Goal: Register for event/course: Sign up to attend an event or enroll in a course

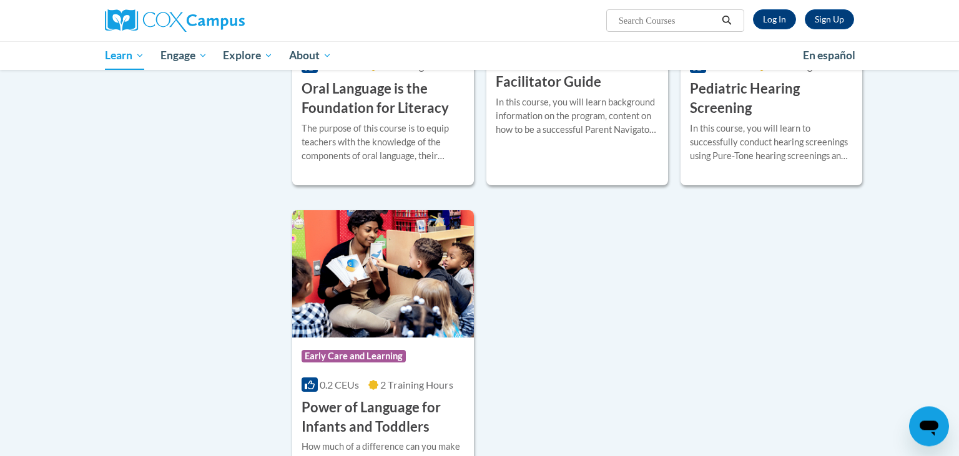
scroll to position [2692, 0]
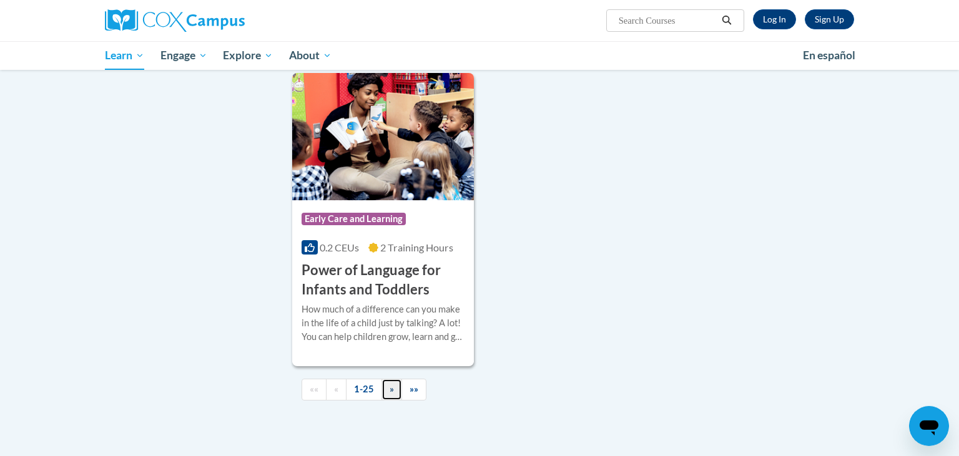
click at [392, 395] on span "»" at bounding box center [392, 389] width 4 height 11
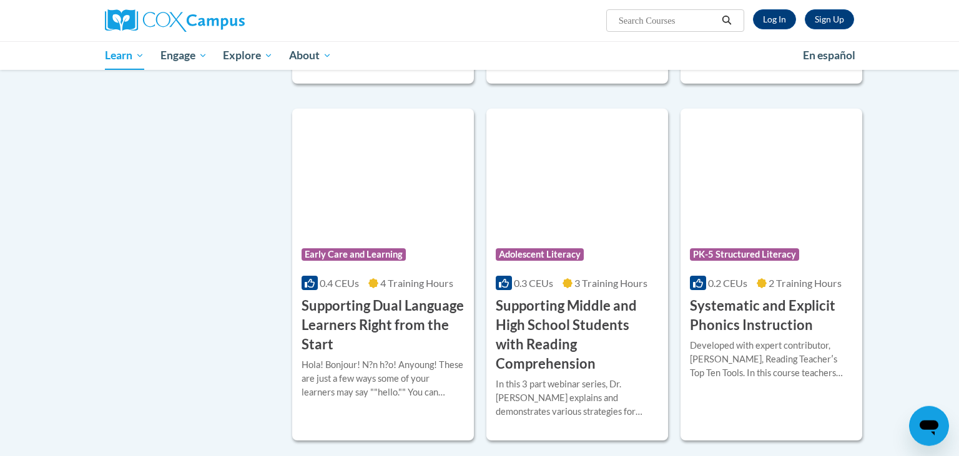
scroll to position [1048, 0]
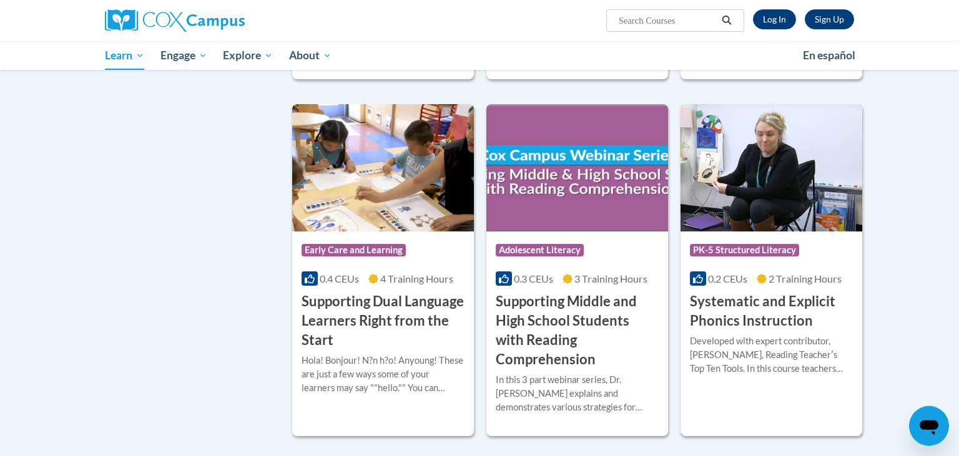
click at [778, 302] on h3 "Systematic and Explicit Phonics Instruction" at bounding box center [771, 311] width 163 height 39
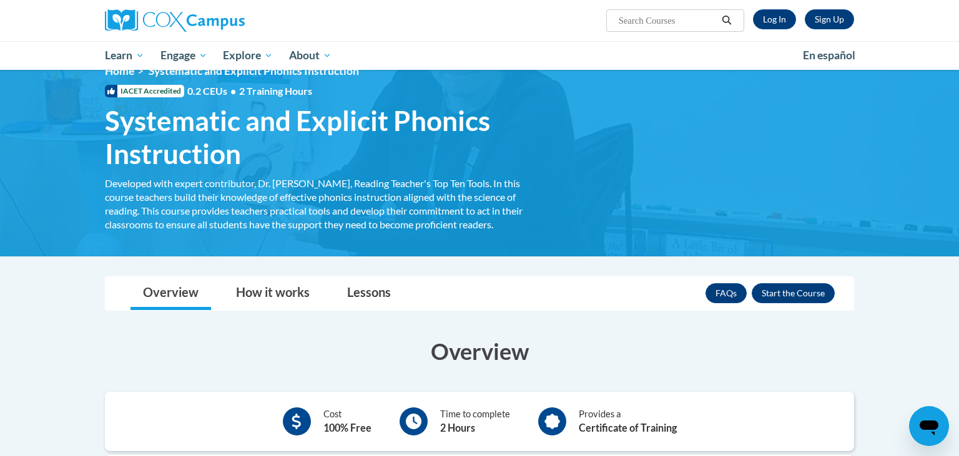
scroll to position [41, 0]
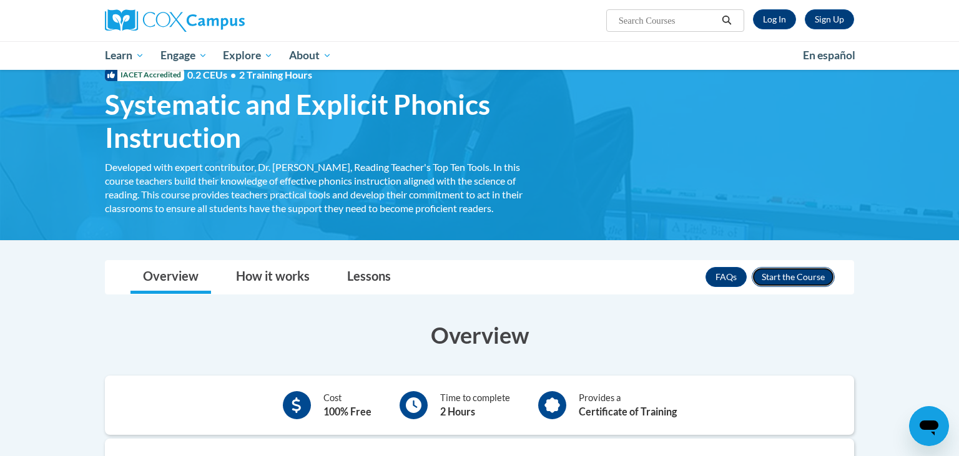
click at [789, 276] on button "Enroll" at bounding box center [793, 277] width 83 height 20
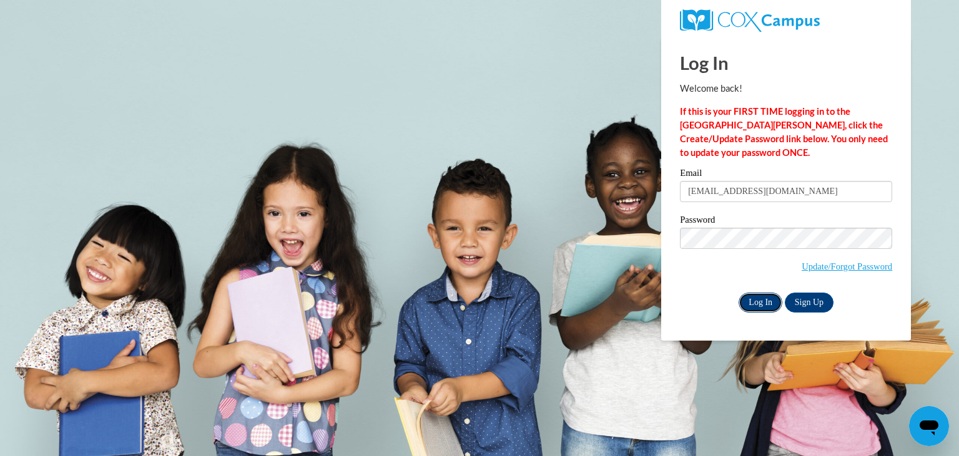
click at [765, 298] on input "Log In" at bounding box center [761, 303] width 44 height 20
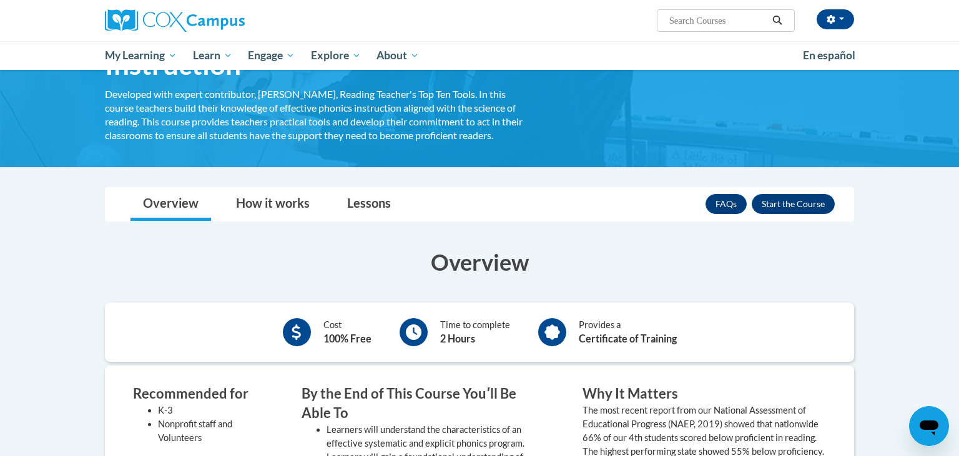
scroll to position [115, 0]
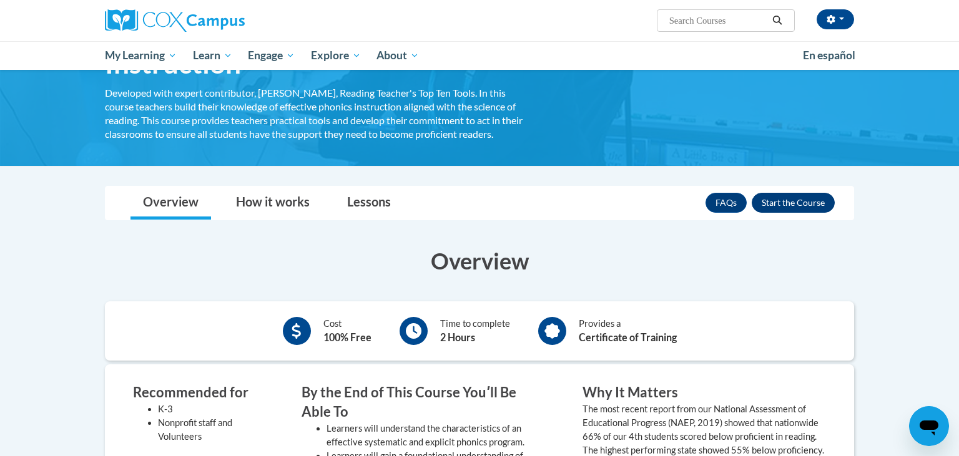
click at [795, 204] on button "Enroll" at bounding box center [793, 203] width 83 height 20
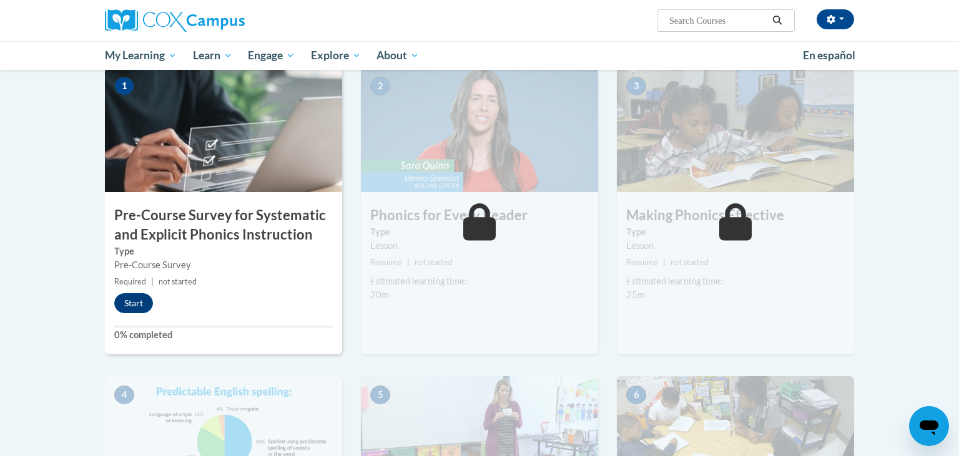
scroll to position [276, 0]
click at [141, 318] on div "1 Pre-Course Survey for Systematic and Explicit Phonics Instruction Type Pre-Co…" at bounding box center [223, 212] width 237 height 287
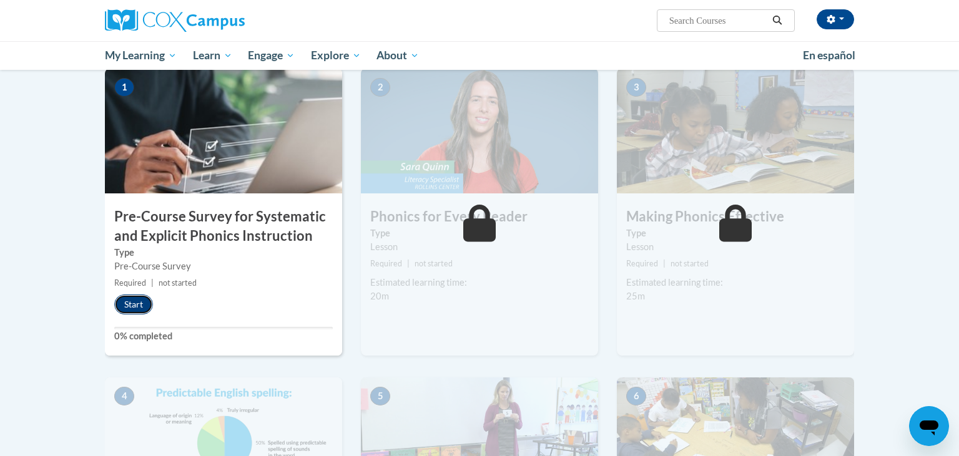
click at [136, 300] on button "Start" at bounding box center [133, 305] width 39 height 20
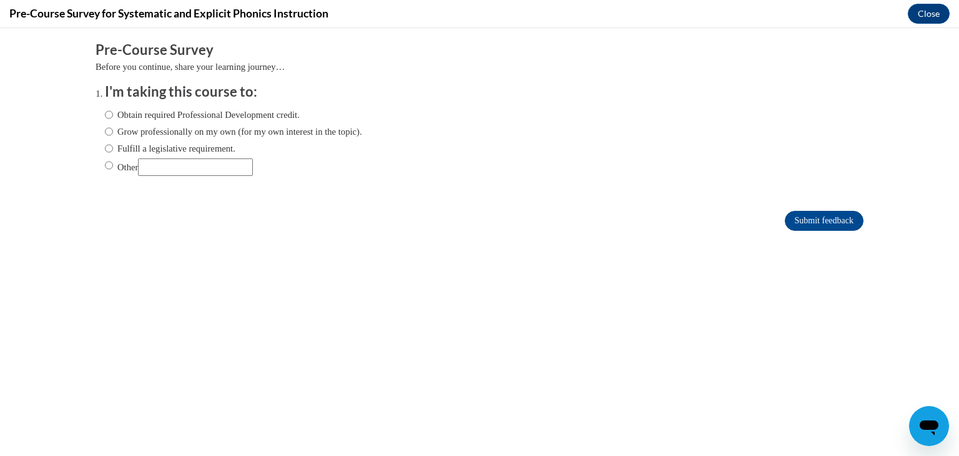
scroll to position [0, 0]
click at [112, 116] on input "Obtain required Professional Development credit." at bounding box center [109, 115] width 8 height 14
radio input "true"
click at [825, 224] on input "Submit feedback" at bounding box center [824, 221] width 79 height 20
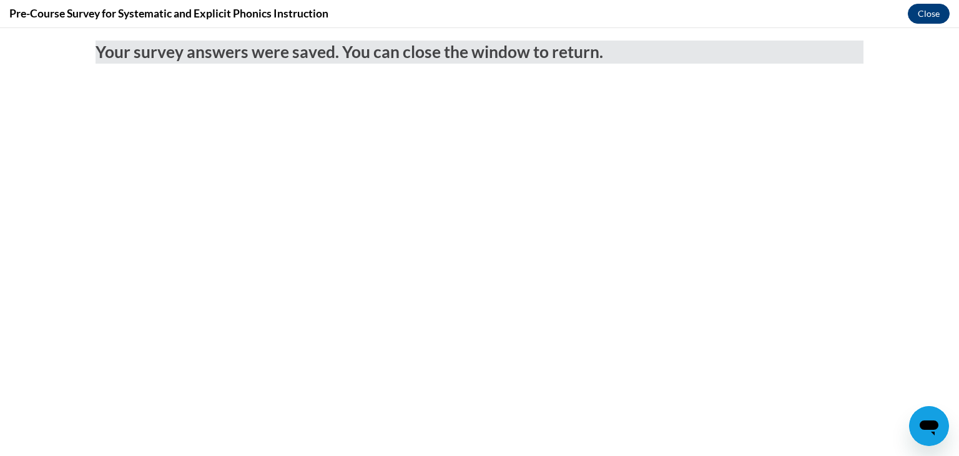
click at [928, 19] on button "Close" at bounding box center [929, 14] width 42 height 20
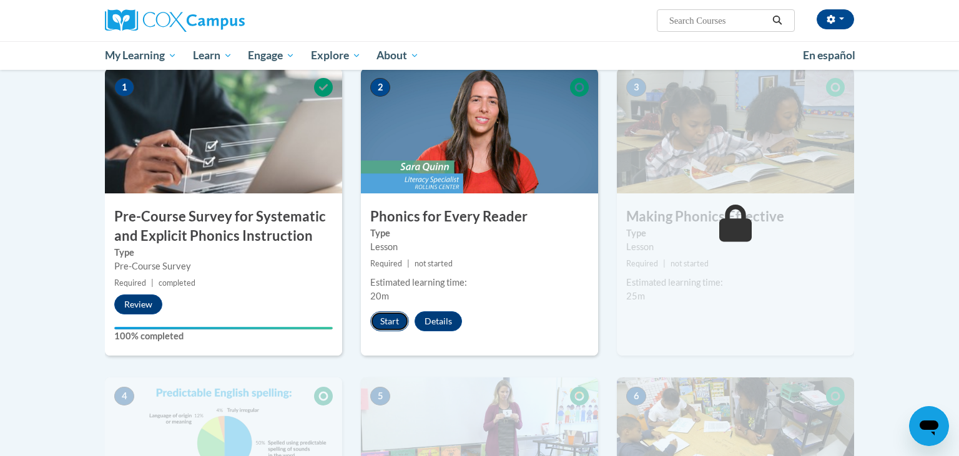
click at [391, 321] on button "Start" at bounding box center [389, 322] width 39 height 20
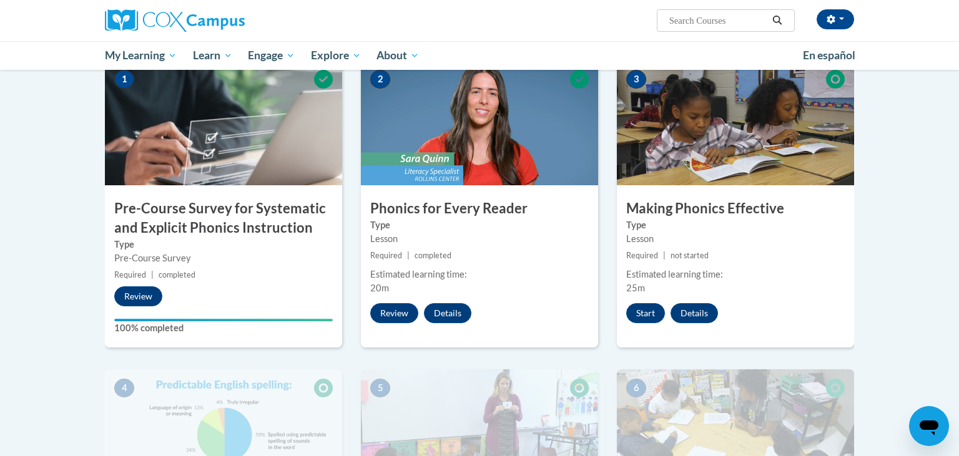
scroll to position [285, 0]
click at [649, 316] on button "Start" at bounding box center [645, 313] width 39 height 20
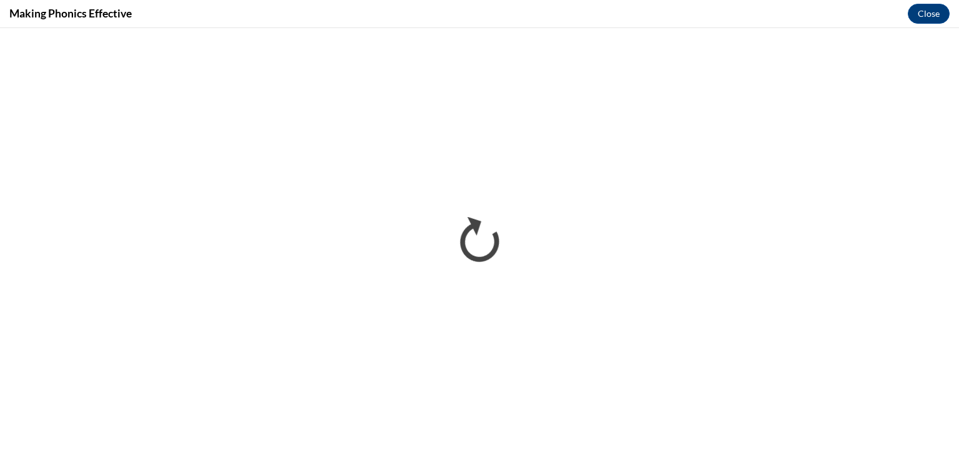
scroll to position [0, 0]
click at [706, 17] on div "Making Phonics Effective Close" at bounding box center [479, 14] width 959 height 28
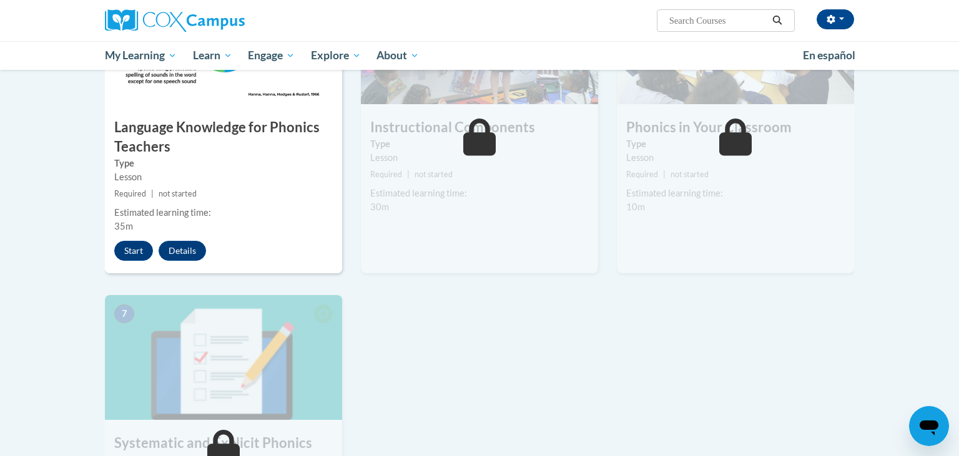
scroll to position [684, 0]
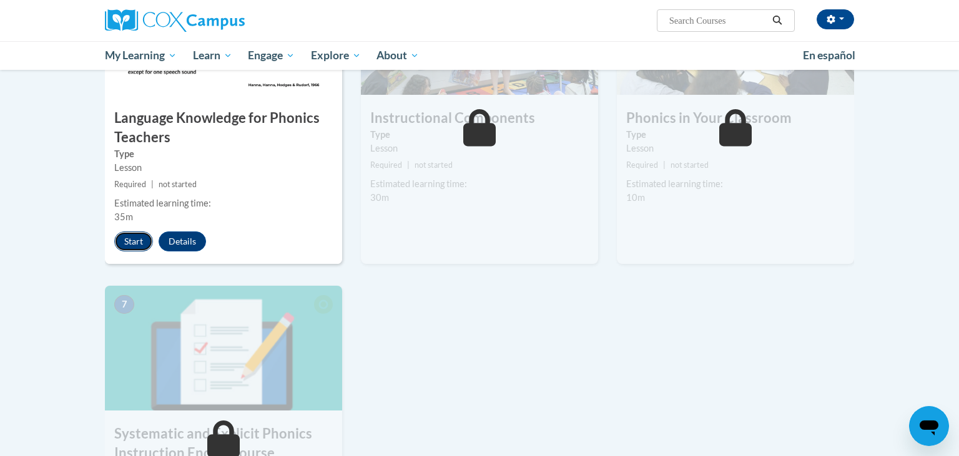
click at [136, 246] on button "Start" at bounding box center [133, 242] width 39 height 20
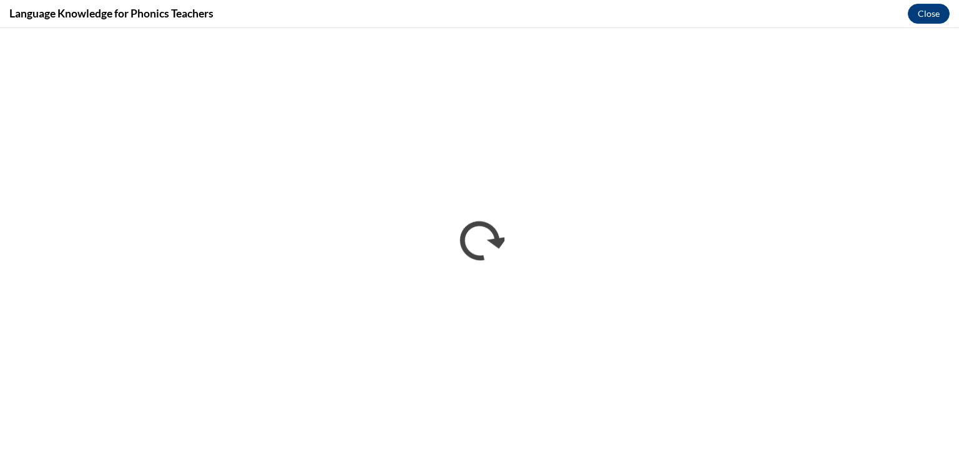
scroll to position [0, 0]
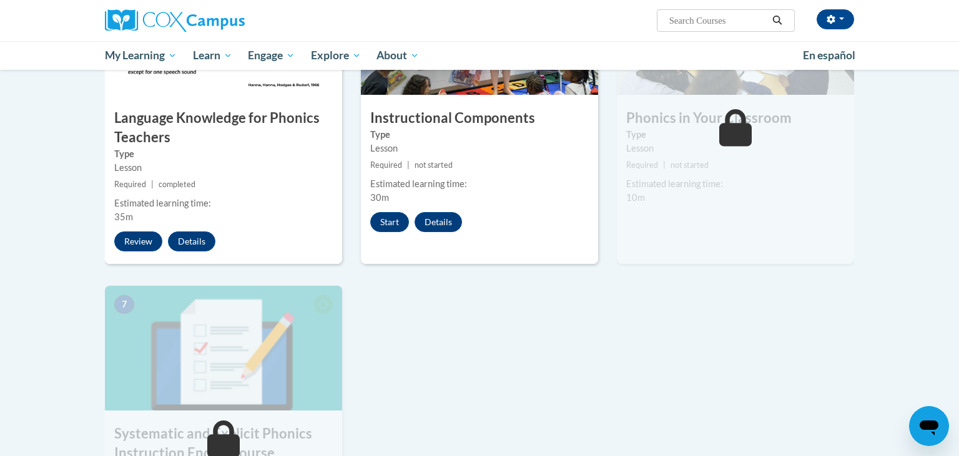
click at [561, 291] on div "1 Pre-Course Survey for Systematic and Explicit Phonics Instruction Type Pre-Co…" at bounding box center [480, 127] width 768 height 932
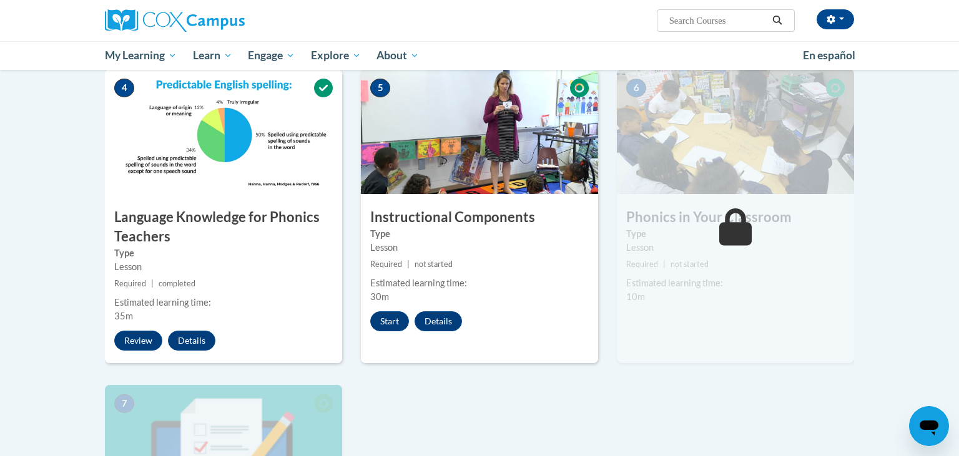
scroll to position [552, 0]
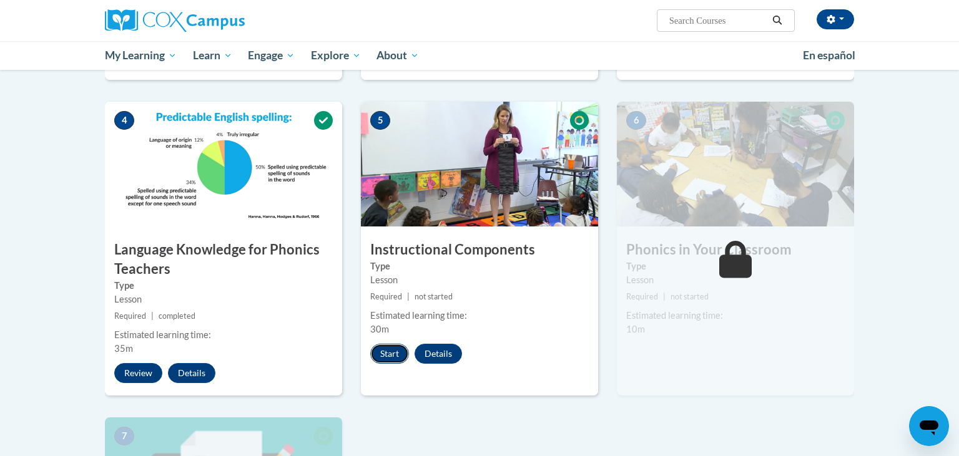
click at [388, 360] on button "Start" at bounding box center [389, 354] width 39 height 20
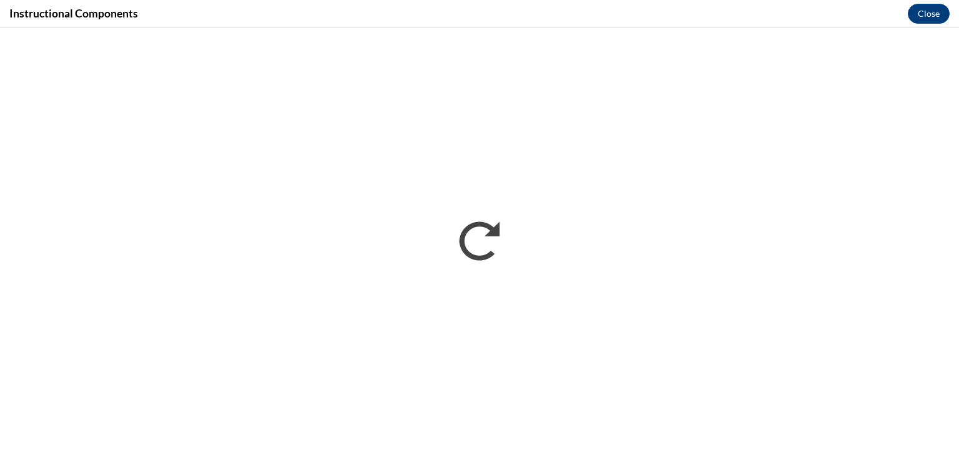
scroll to position [0, 0]
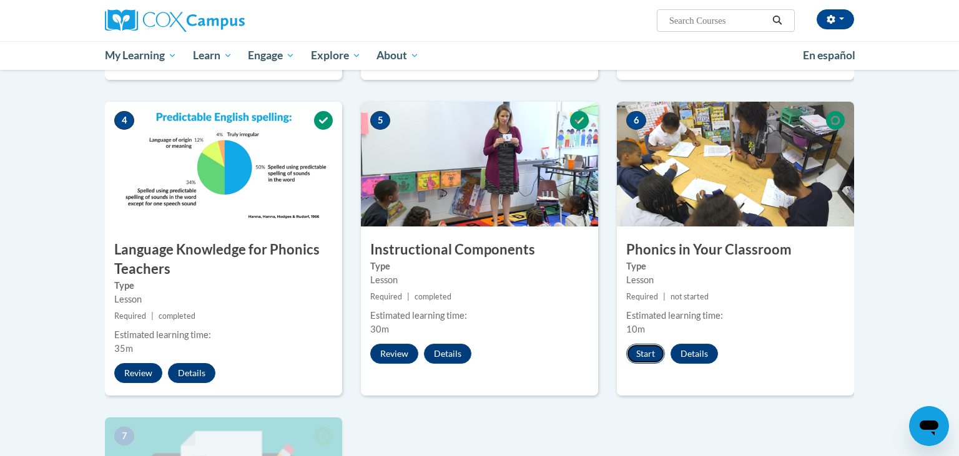
click at [646, 350] on button "Start" at bounding box center [645, 354] width 39 height 20
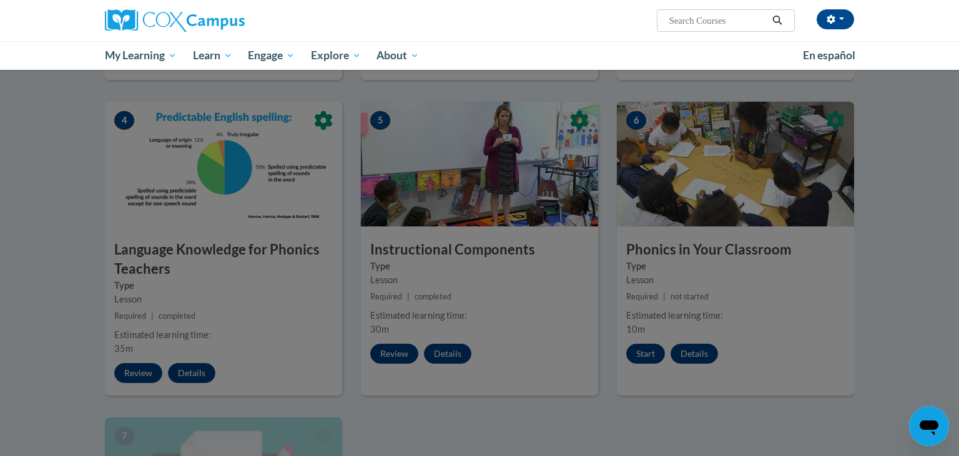
click at [879, 237] on div at bounding box center [479, 228] width 959 height 456
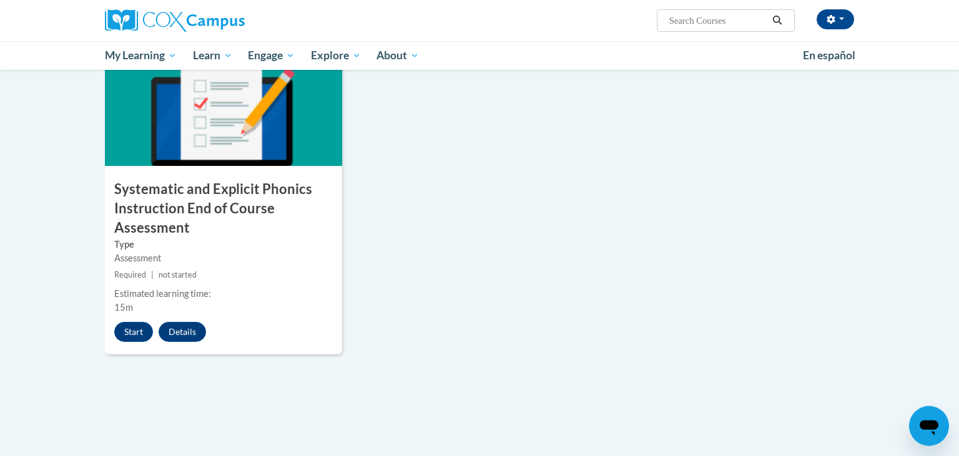
scroll to position [941, 0]
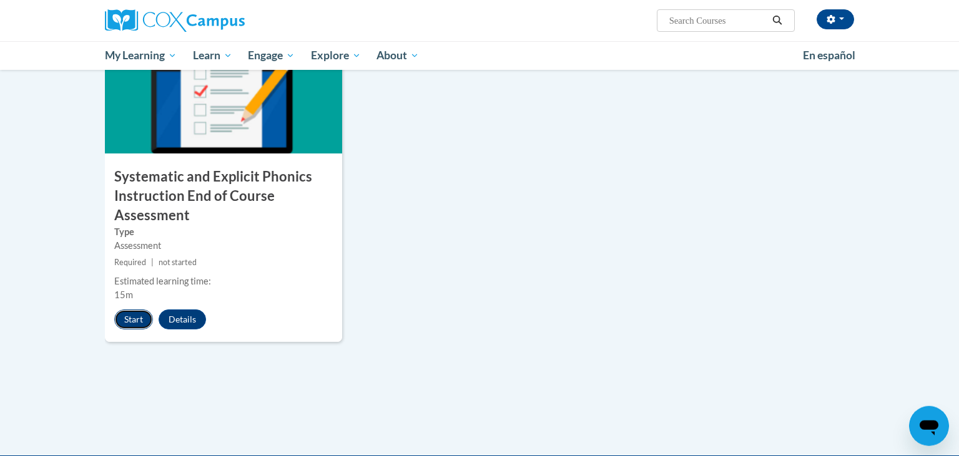
click at [122, 321] on button "Start" at bounding box center [133, 320] width 39 height 20
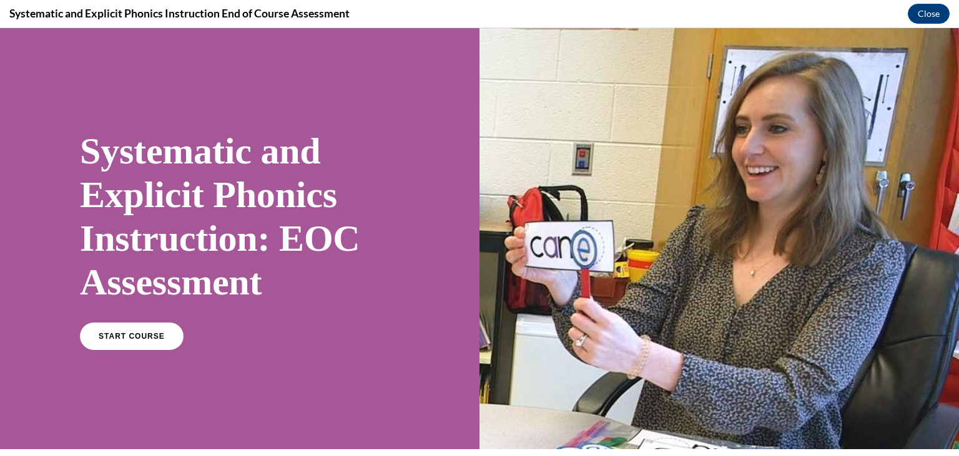
scroll to position [0, 0]
click at [139, 316] on div "Systematic and Explicit Phonics Instruction: EOC Assessment START COURSE" at bounding box center [240, 239] width 320 height 244
click at [137, 342] on link "START COURSE" at bounding box center [131, 336] width 109 height 29
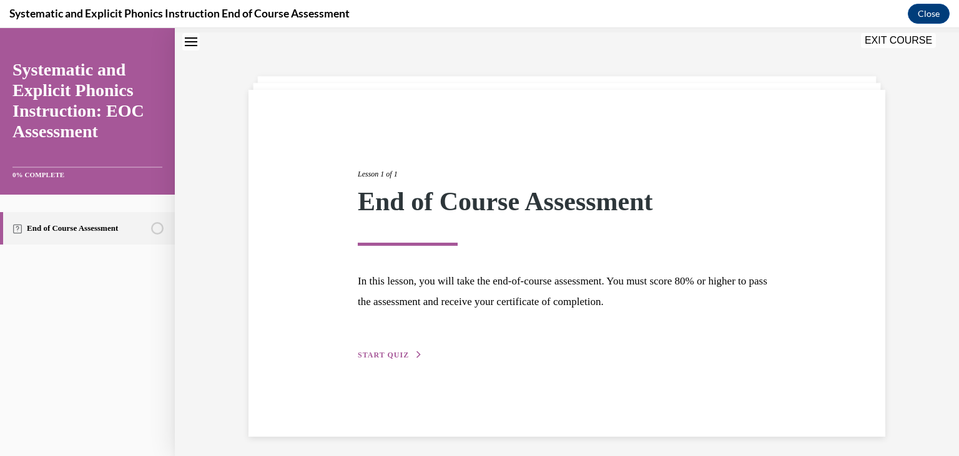
scroll to position [34, 0]
click at [388, 358] on span "START QUIZ" at bounding box center [383, 354] width 51 height 9
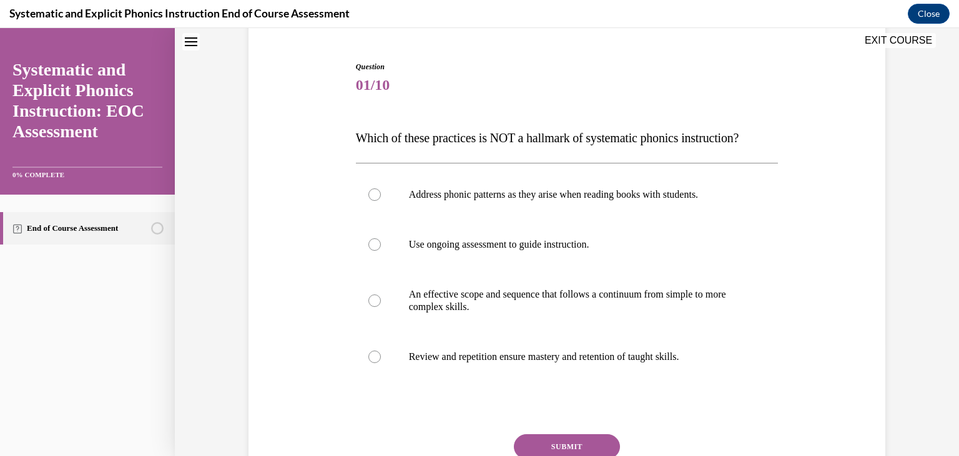
scroll to position [112, 0]
drag, startPoint x: 382, startPoint y: 173, endPoint x: 357, endPoint y: 136, distance: 44.5
click at [357, 136] on div "Question 01/10 Which of these practices is NOT a hallmark of systematic phonics…" at bounding box center [566, 280] width 643 height 513
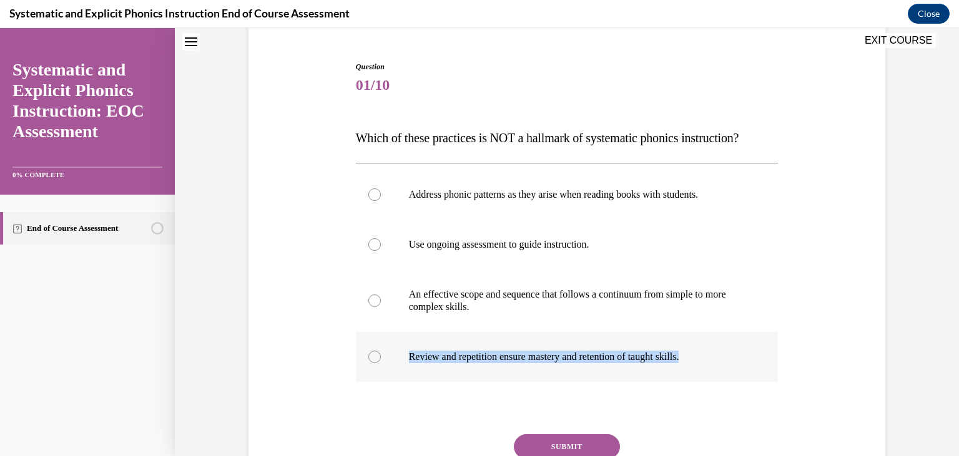
drag, startPoint x: 357, startPoint y: 136, endPoint x: 709, endPoint y: 356, distance: 415.2
click at [709, 356] on div "Question 01/10 Which of these practices is NOT a hallmark of systematic phonics…" at bounding box center [567, 299] width 423 height 476
click at [373, 194] on div at bounding box center [374, 195] width 12 height 12
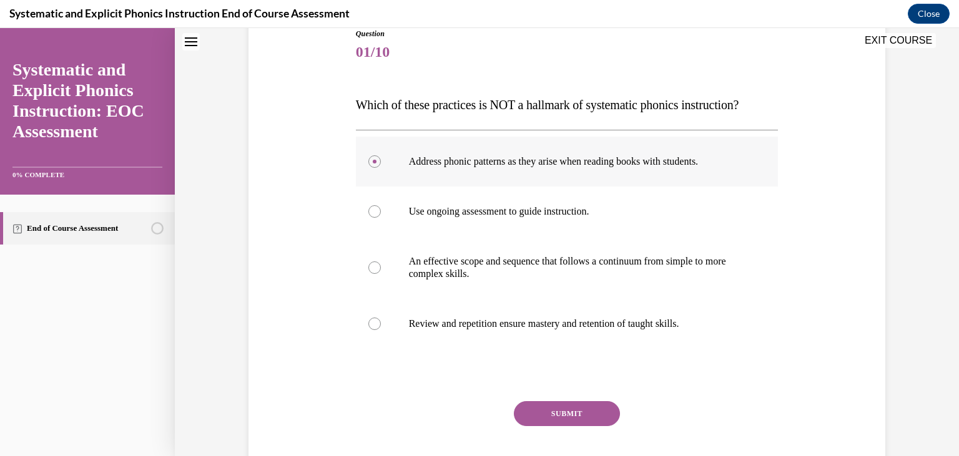
scroll to position [165, 0]
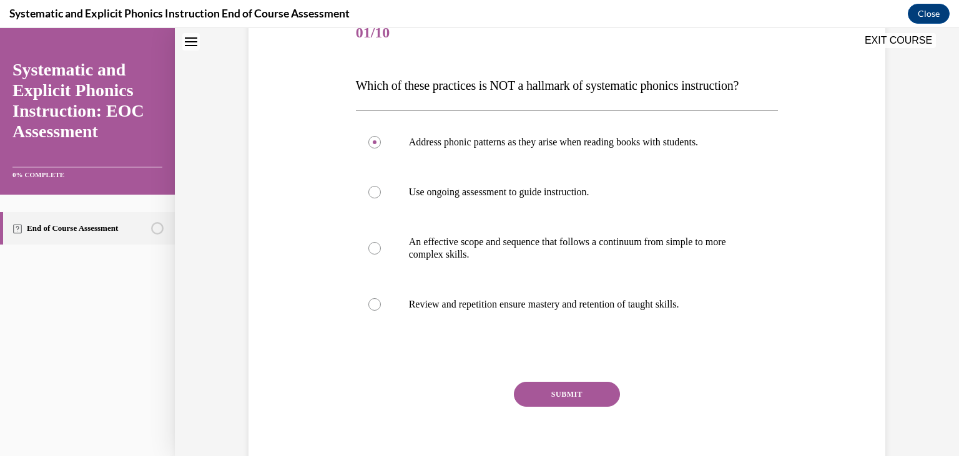
click at [571, 392] on button "SUBMIT" at bounding box center [567, 394] width 106 height 25
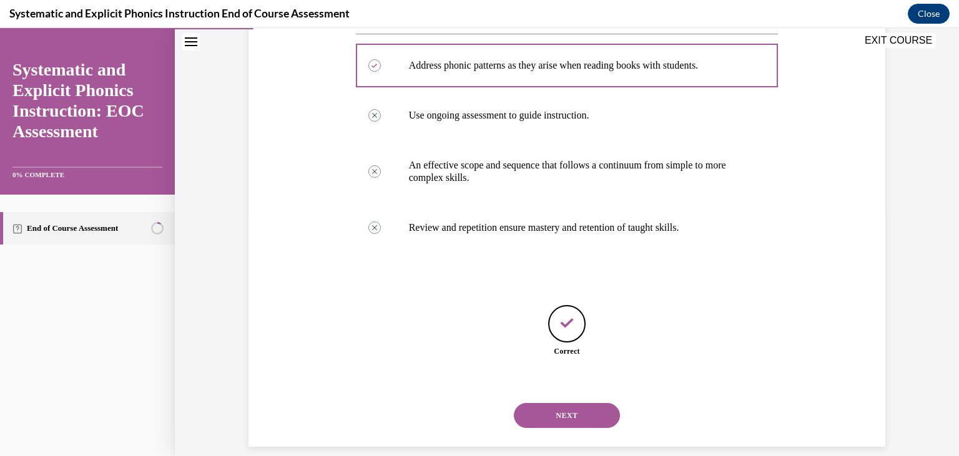
scroll to position [242, 0]
click at [546, 406] on button "NEXT" at bounding box center [567, 415] width 106 height 25
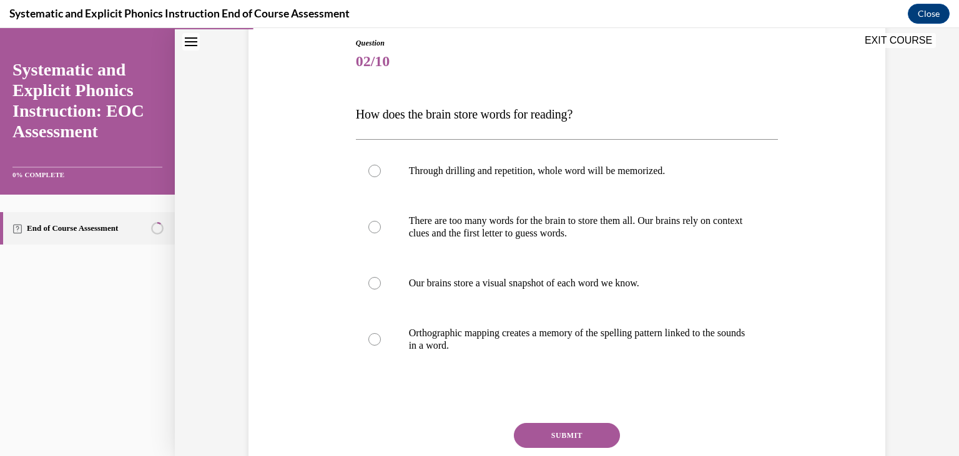
scroll to position [137, 0]
drag, startPoint x: 367, startPoint y: 148, endPoint x: 355, endPoint y: 96, distance: 53.2
click at [355, 96] on div "Question 02/10 How does the brain store words for reading? Through drilling and…" at bounding box center [566, 262] width 643 height 526
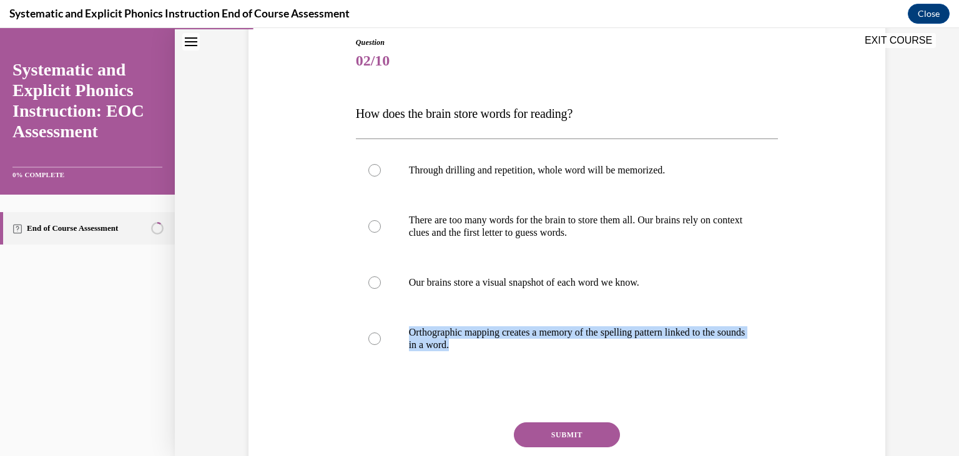
drag, startPoint x: 358, startPoint y: 114, endPoint x: 508, endPoint y: 395, distance: 318.5
click at [508, 395] on div "Question 02/10 How does the brain store words for reading? Through drilling and…" at bounding box center [567, 271] width 429 height 507
copy div "Orthographic mapping creates a memory of the spelling pattern linked to the sou…"
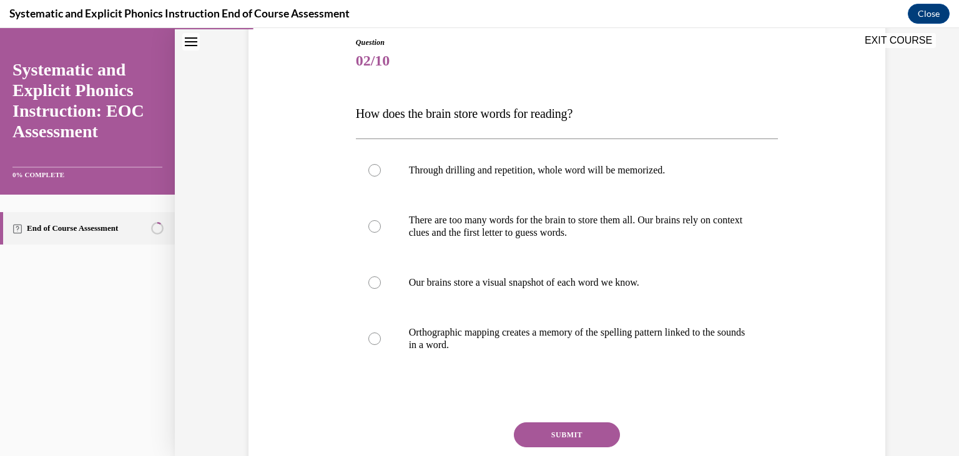
click at [313, 350] on div "Question 02/10 How does the brain store words for reading? Through drilling and…" at bounding box center [566, 262] width 643 height 526
click at [370, 343] on div at bounding box center [374, 339] width 12 height 12
click at [568, 433] on button "SUBMIT" at bounding box center [567, 435] width 106 height 25
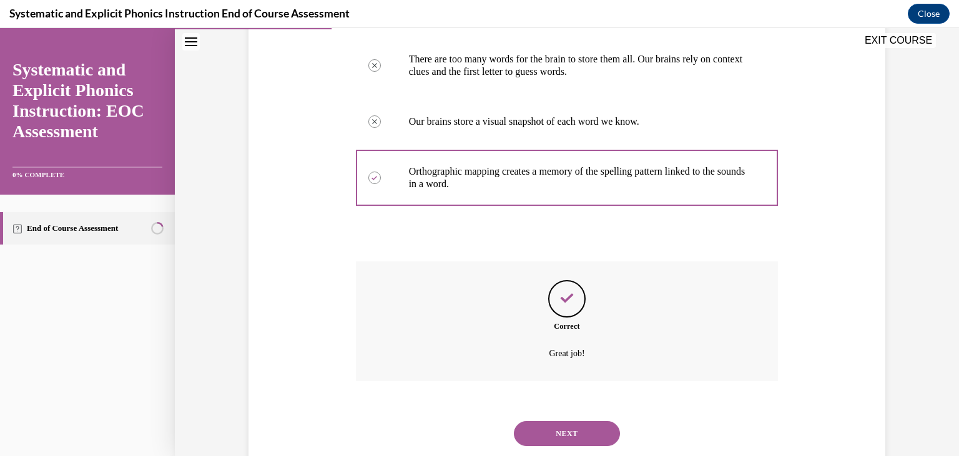
click at [571, 427] on button "NEXT" at bounding box center [567, 434] width 106 height 25
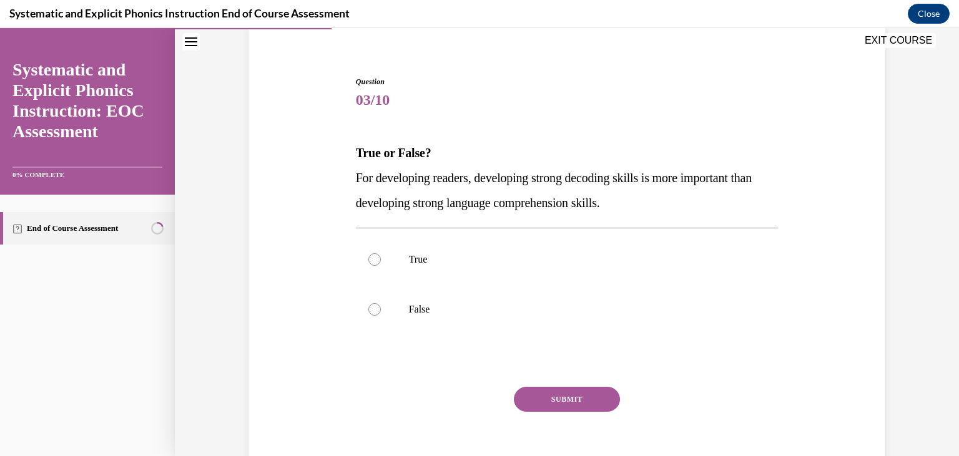
scroll to position [102, 0]
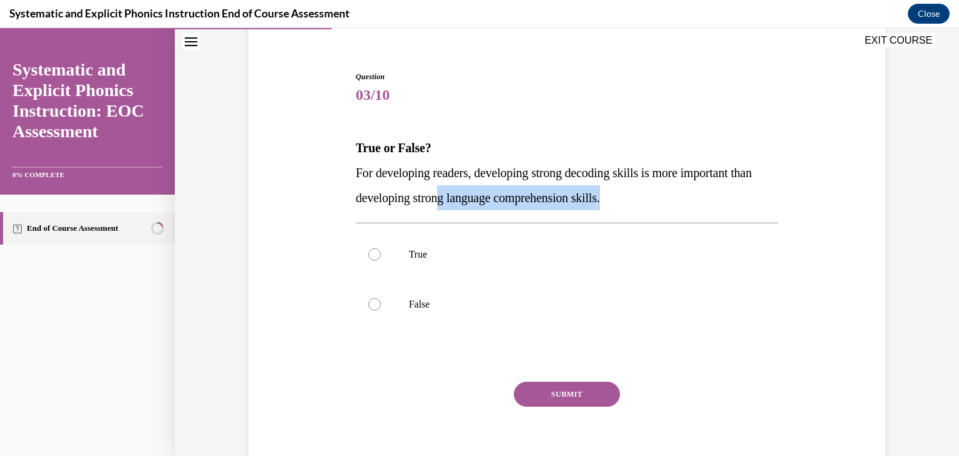
drag, startPoint x: 348, startPoint y: 145, endPoint x: 464, endPoint y: 186, distance: 122.7
click at [464, 186] on div "Question 03/10 True or False? For developing readers, developing strong decodin…" at bounding box center [566, 259] width 643 height 451
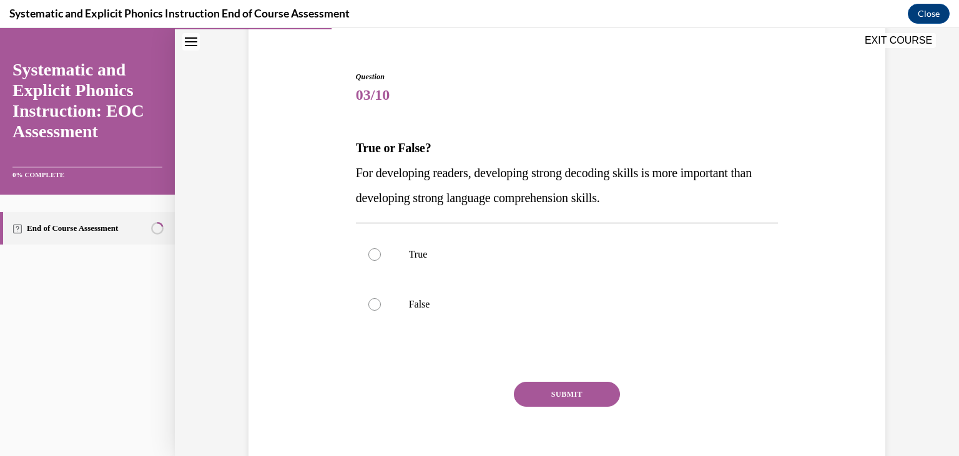
click at [337, 131] on div "Question 03/10 True or False? For developing readers, developing strong decodin…" at bounding box center [566, 259] width 643 height 451
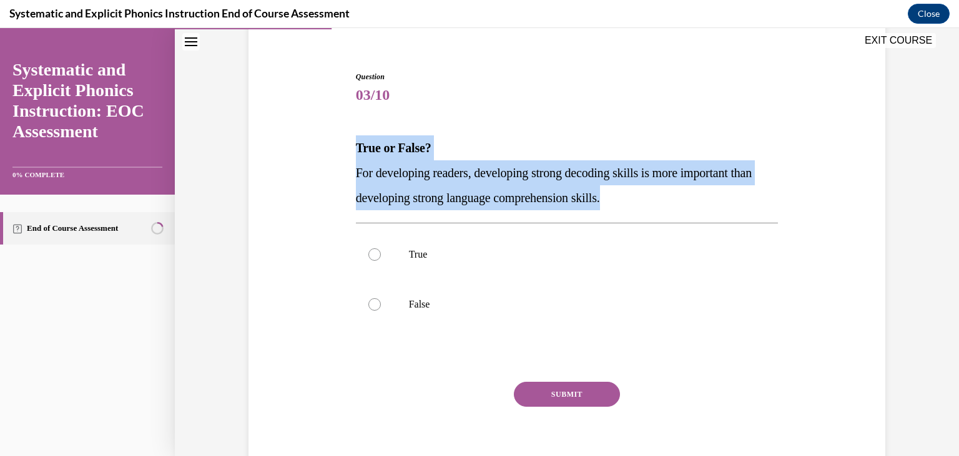
drag, startPoint x: 355, startPoint y: 146, endPoint x: 656, endPoint y: 202, distance: 306.3
click at [656, 202] on div "Question 03/10 True or False? For developing readers, developing strong decodin…" at bounding box center [567, 268] width 429 height 432
copy div "True or False? For developing readers, developing strong decoding skills is mor…"
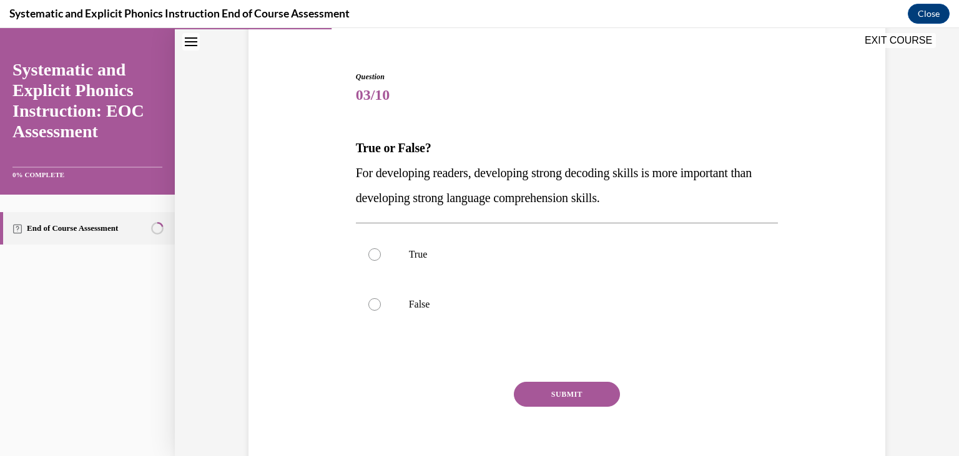
click at [269, 225] on div "Question 03/10 True or False? For developing readers, developing strong decodin…" at bounding box center [566, 259] width 643 height 451
click at [369, 265] on div at bounding box center [567, 255] width 423 height 50
click at [556, 398] on button "SUBMIT" at bounding box center [567, 394] width 106 height 25
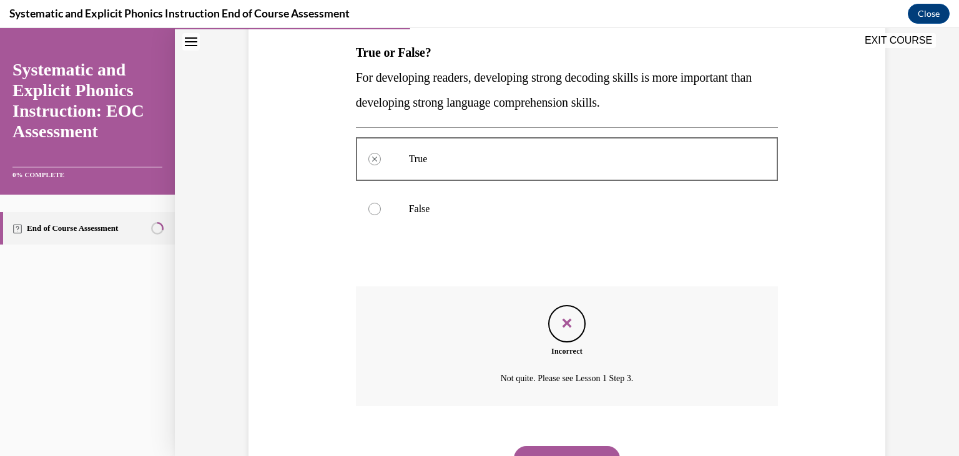
scroll to position [199, 0]
click at [548, 448] on button "NEXT" at bounding box center [567, 458] width 106 height 25
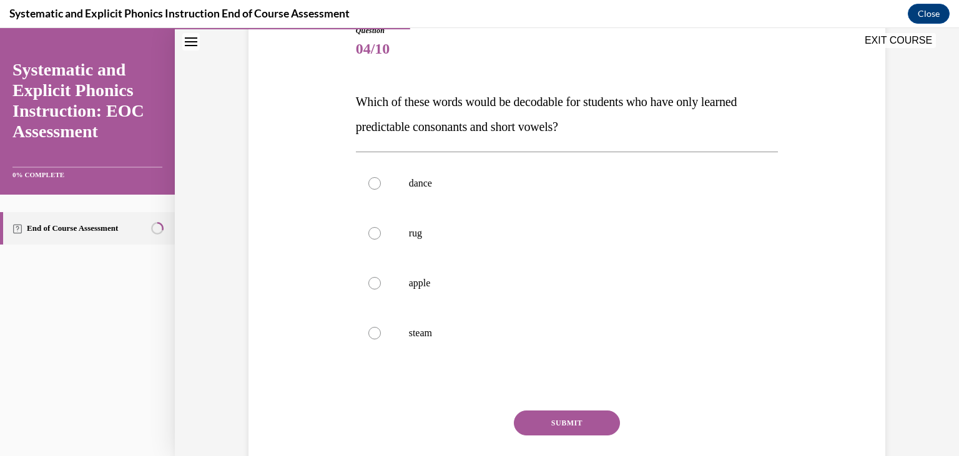
scroll to position [104, 0]
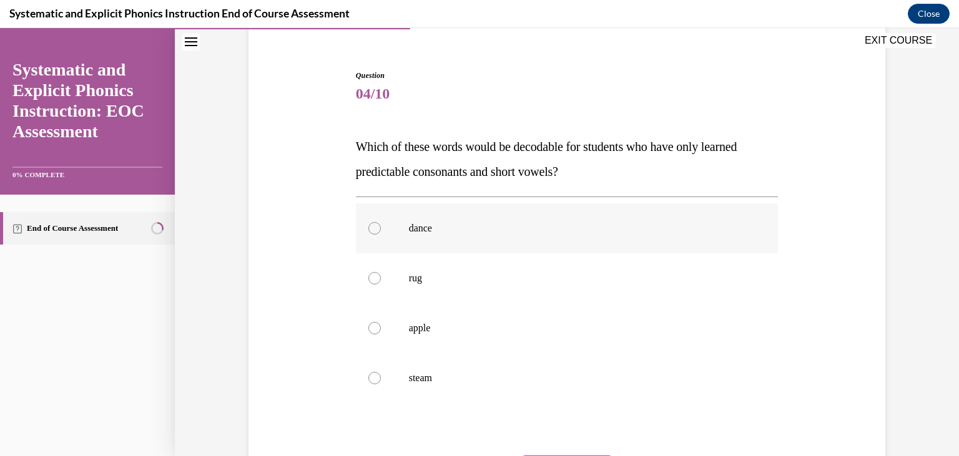
click at [374, 227] on div at bounding box center [374, 228] width 12 height 12
click at [376, 271] on div at bounding box center [567, 279] width 423 height 50
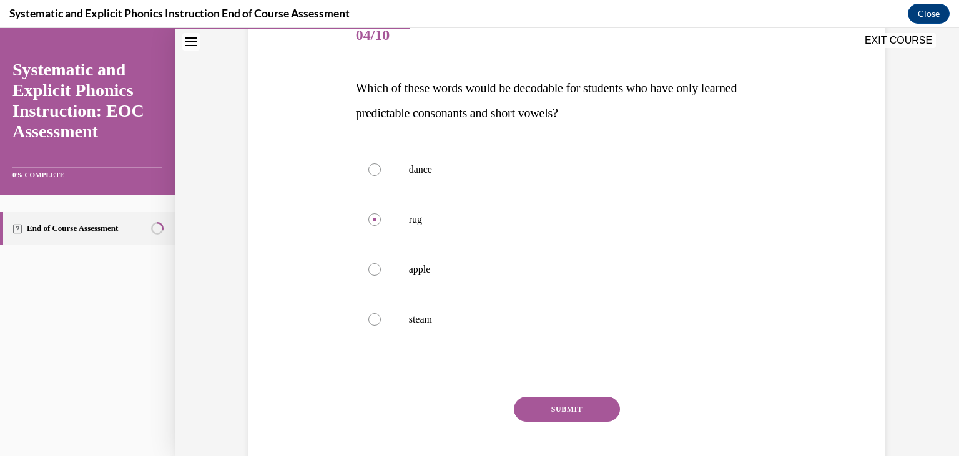
scroll to position [177, 0]
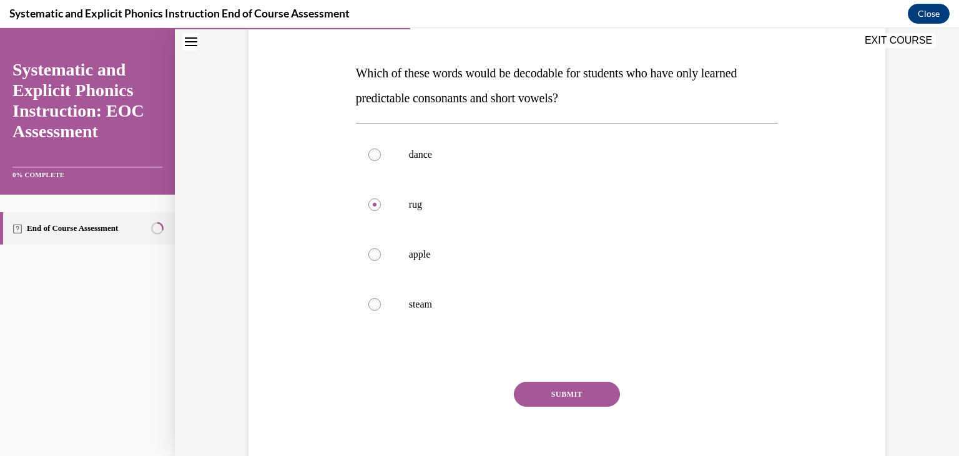
click at [545, 396] on button "SUBMIT" at bounding box center [567, 394] width 106 height 25
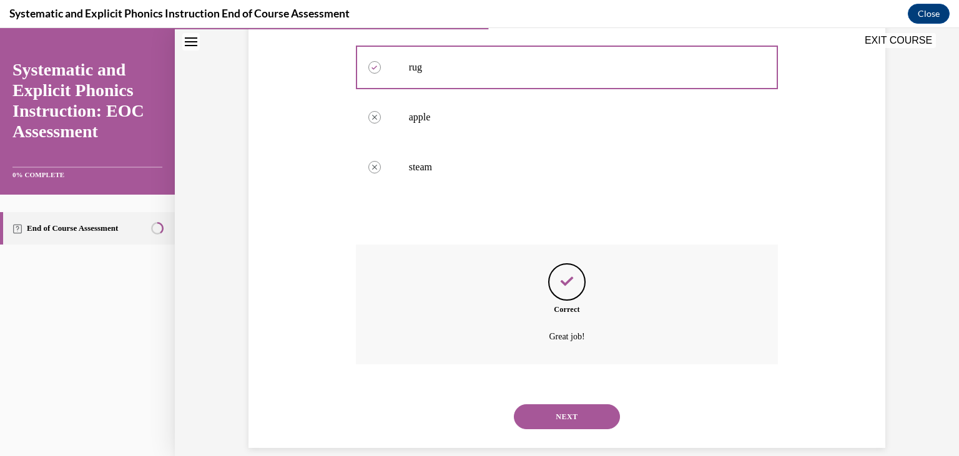
scroll to position [316, 0]
click at [551, 413] on div "NEXT" at bounding box center [567, 416] width 423 height 50
click at [571, 403] on button "NEXT" at bounding box center [567, 415] width 106 height 25
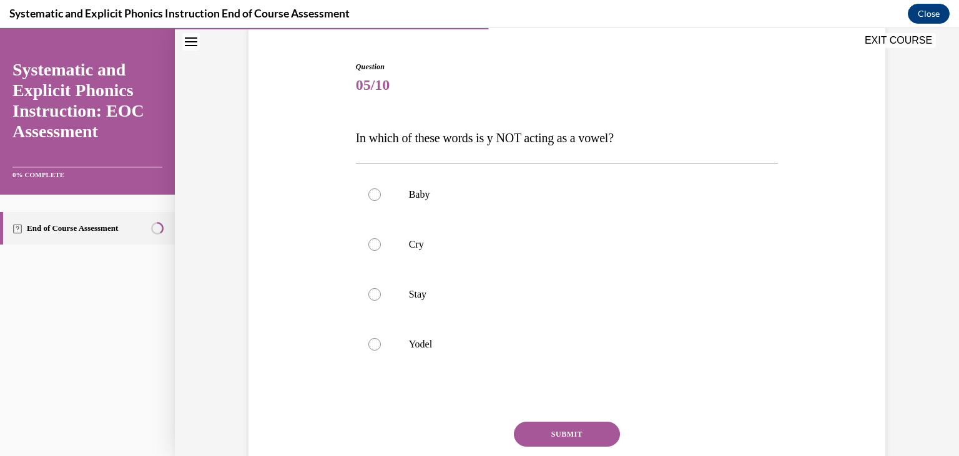
scroll to position [114, 0]
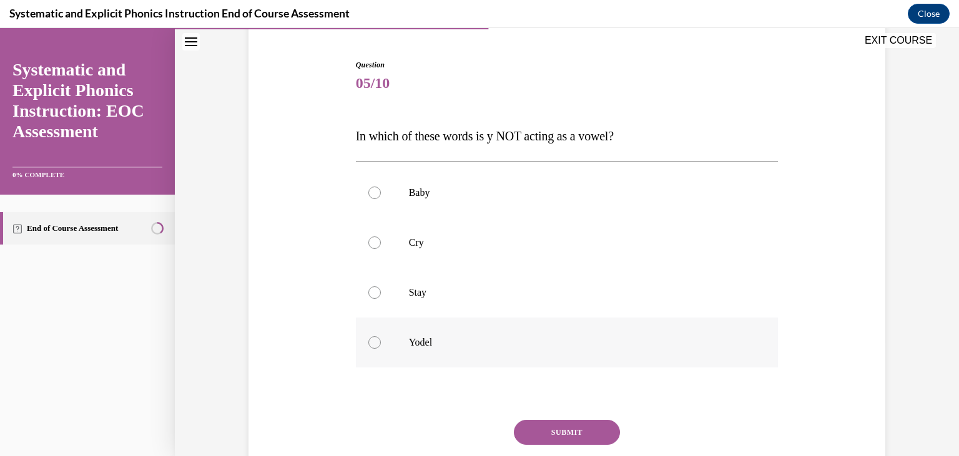
click at [373, 344] on div at bounding box center [374, 343] width 12 height 12
click at [571, 427] on button "SUBMIT" at bounding box center [567, 432] width 106 height 25
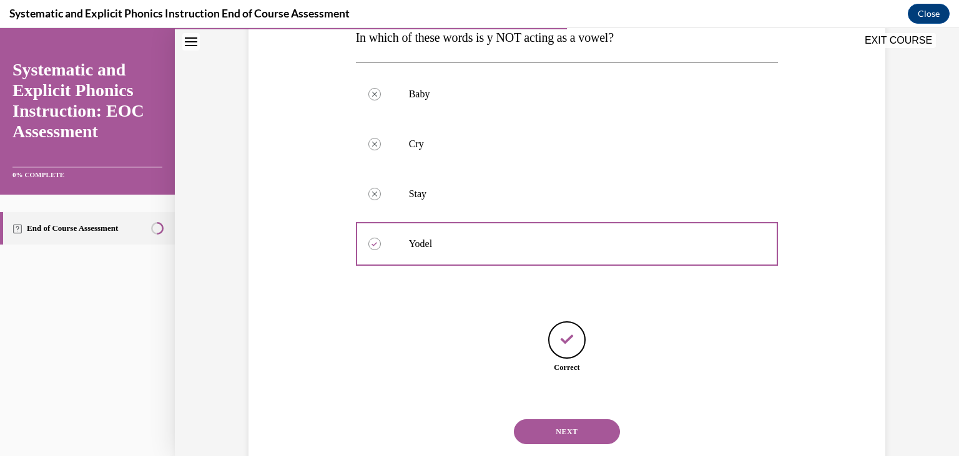
scroll to position [222, 0]
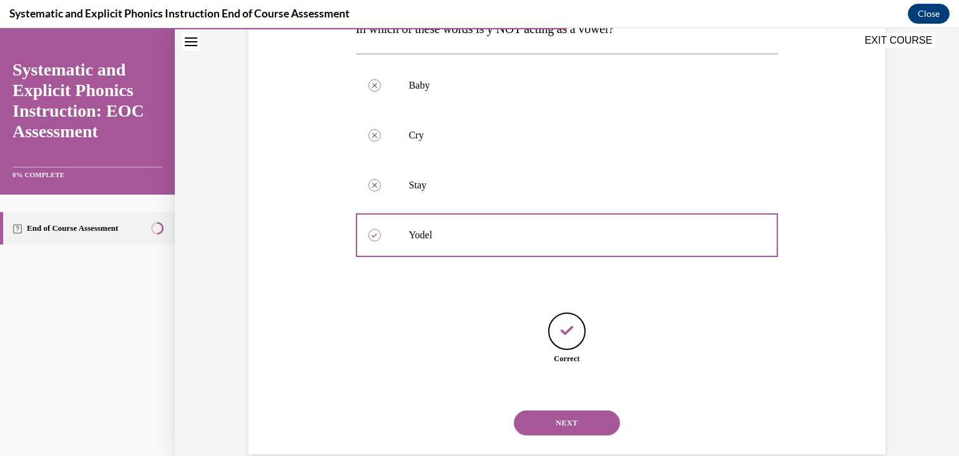
click at [556, 415] on button "NEXT" at bounding box center [567, 423] width 106 height 25
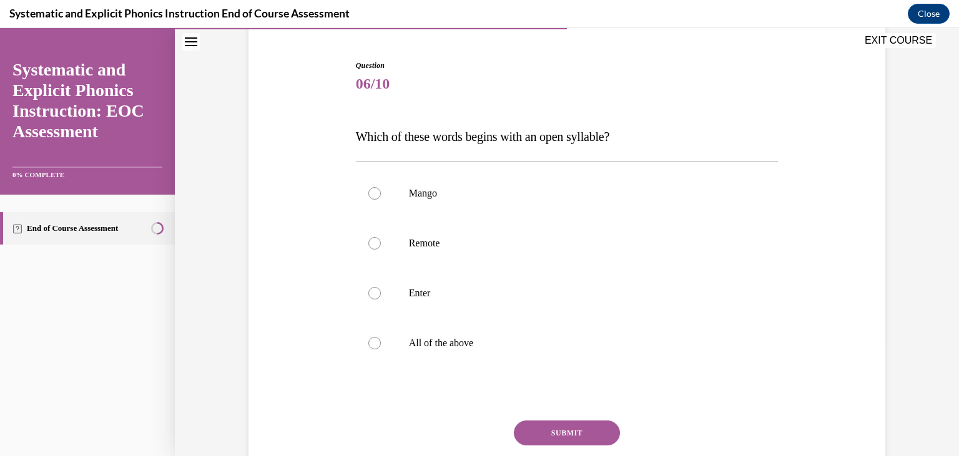
scroll to position [117, 0]
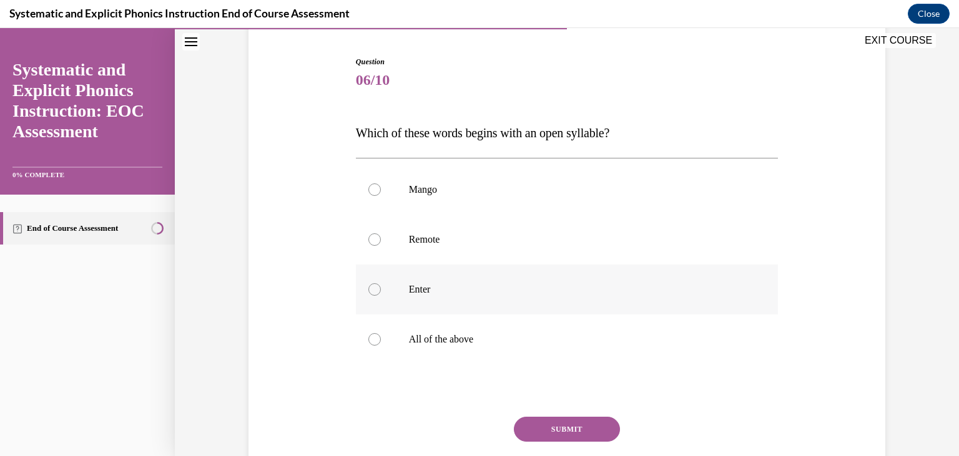
click at [383, 286] on div at bounding box center [567, 290] width 423 height 50
click at [370, 237] on div at bounding box center [374, 240] width 12 height 12
click at [552, 432] on button "SUBMIT" at bounding box center [567, 429] width 106 height 25
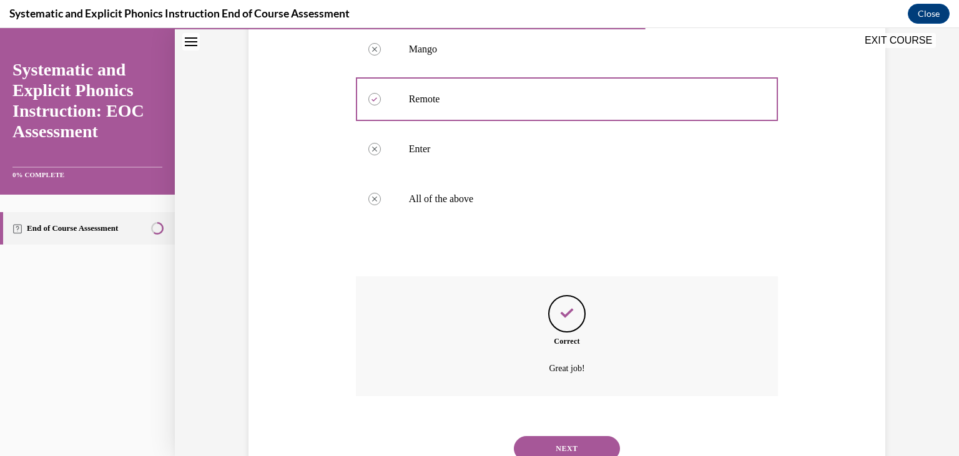
scroll to position [265, 0]
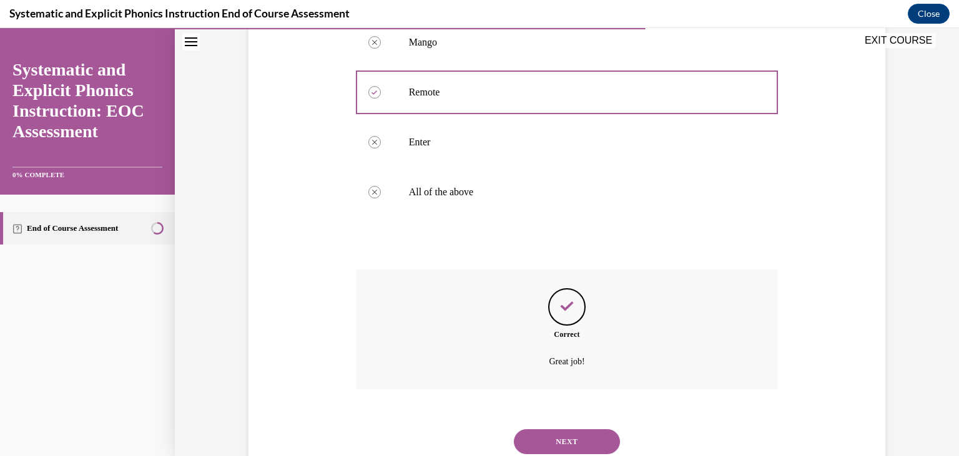
click at [553, 430] on button "NEXT" at bounding box center [567, 442] width 106 height 25
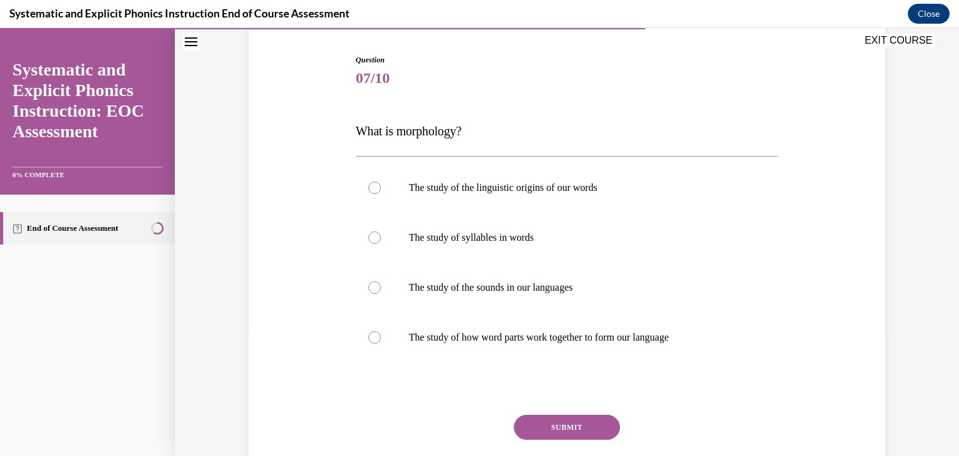
scroll to position [122, 0]
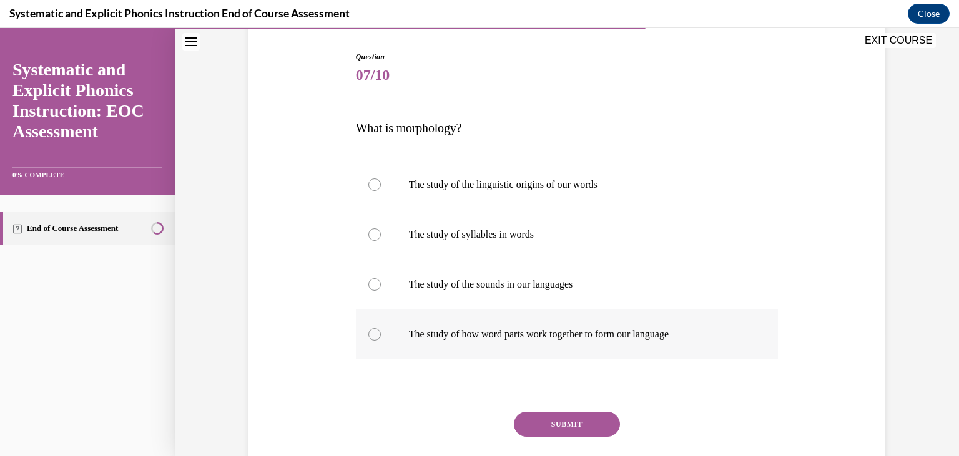
click at [386, 339] on div at bounding box center [567, 335] width 423 height 50
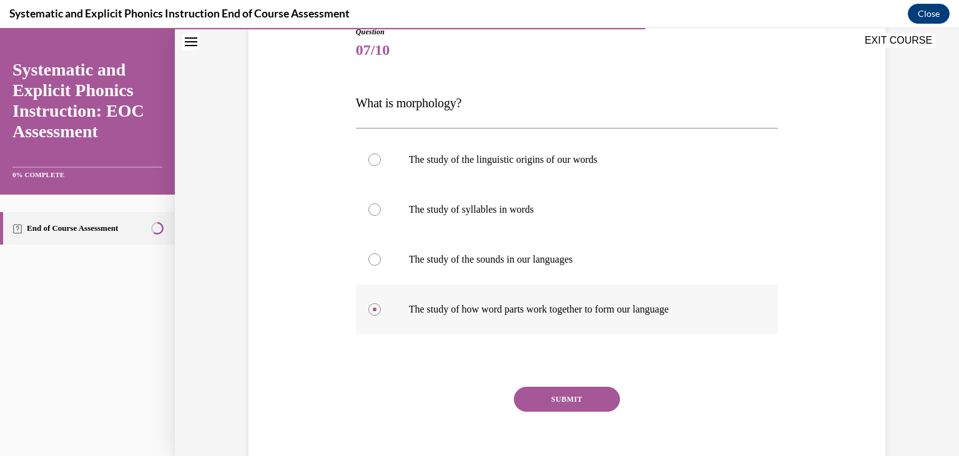
scroll to position [148, 0]
click at [575, 398] on button "SUBMIT" at bounding box center [567, 399] width 106 height 25
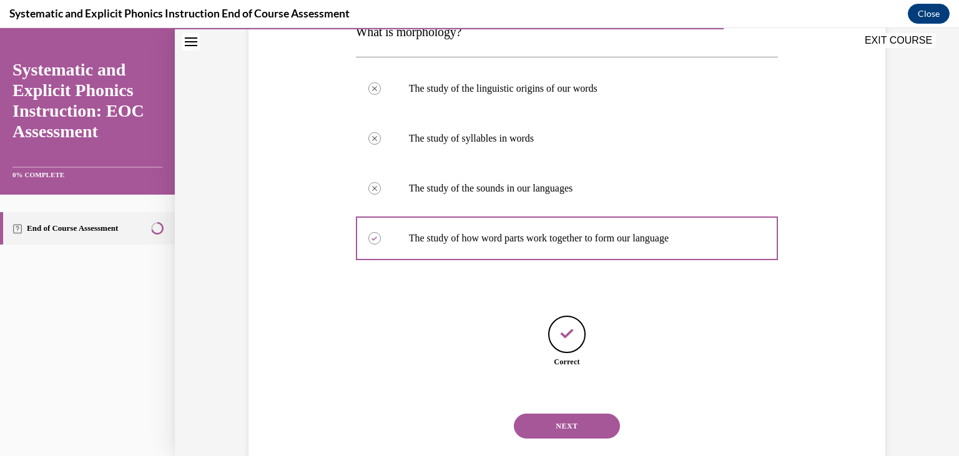
scroll to position [230, 0]
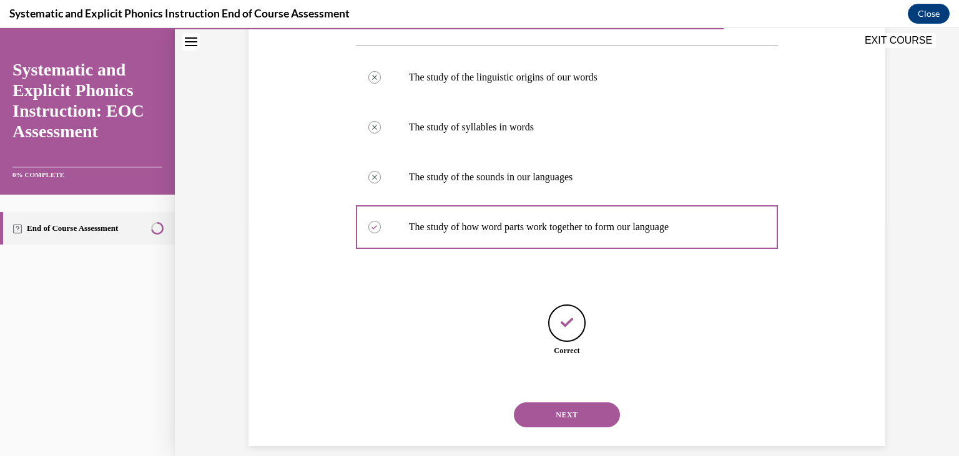
click at [566, 403] on button "NEXT" at bounding box center [567, 415] width 106 height 25
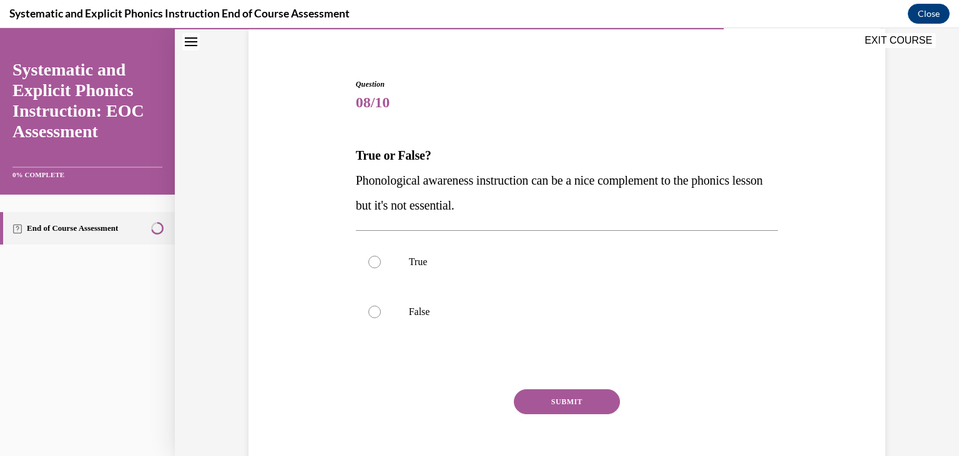
scroll to position [96, 0]
click at [373, 313] on div at bounding box center [374, 311] width 12 height 12
click at [561, 402] on button "SUBMIT" at bounding box center [567, 400] width 106 height 25
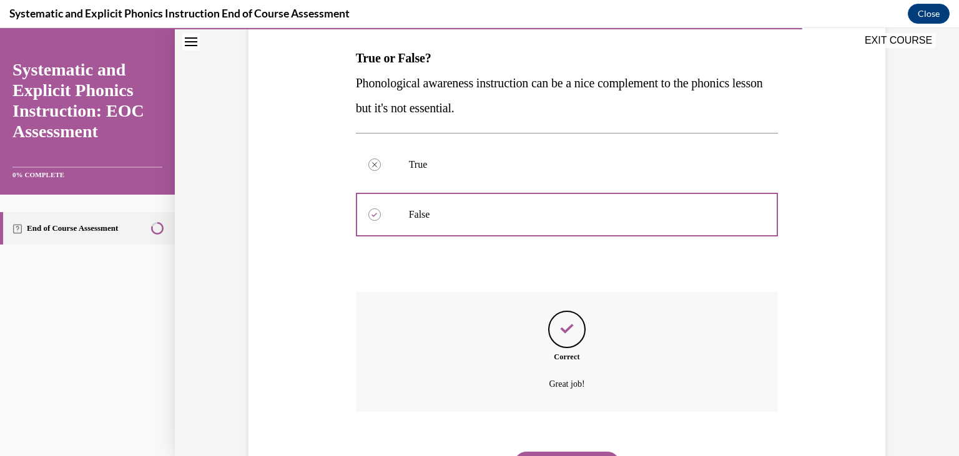
scroll to position [192, 0]
click at [552, 453] on button "NEXT" at bounding box center [567, 465] width 106 height 25
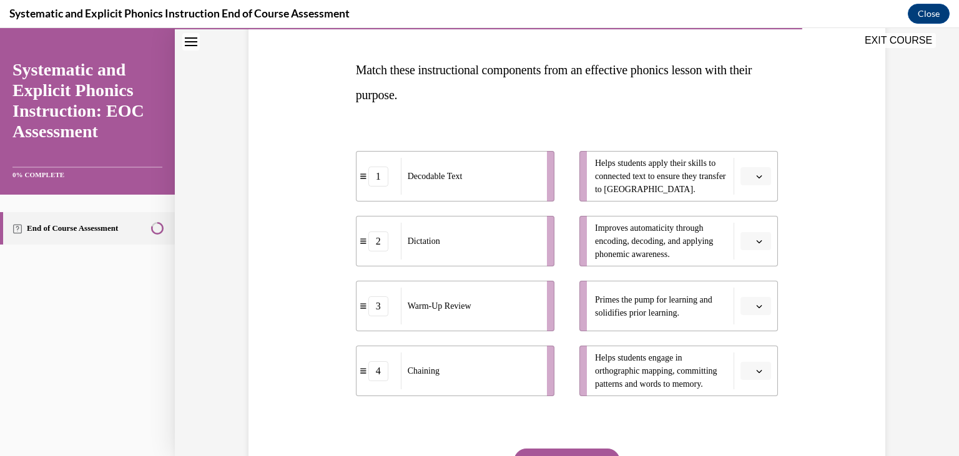
scroll to position [182, 0]
drag, startPoint x: 356, startPoint y: 67, endPoint x: 456, endPoint y: 99, distance: 104.9
click at [456, 99] on div "Question 09/10 Match these instructional components from an effective phonics l…" at bounding box center [567, 261] width 429 height 577
copy span "Match these instructional components from an effective phonics lesson with thei…"
drag, startPoint x: 353, startPoint y: 144, endPoint x: 494, endPoint y: 235, distance: 167.5
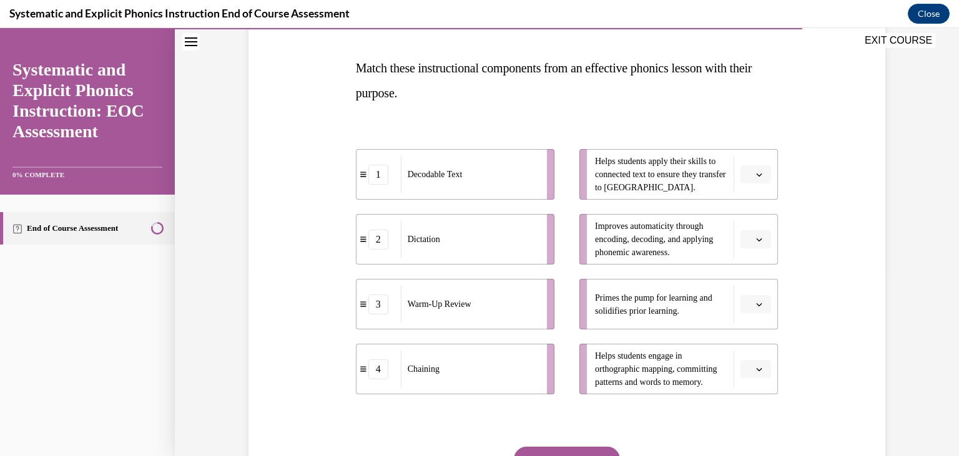
click at [494, 235] on div "Question 09/10 Match these instructional components from an effective phonics l…" at bounding box center [567, 261] width 429 height 577
drag, startPoint x: 476, startPoint y: 179, endPoint x: 434, endPoint y: 179, distance: 41.8
click at [434, 179] on div "Decodable Text" at bounding box center [423, 169] width 138 height 37
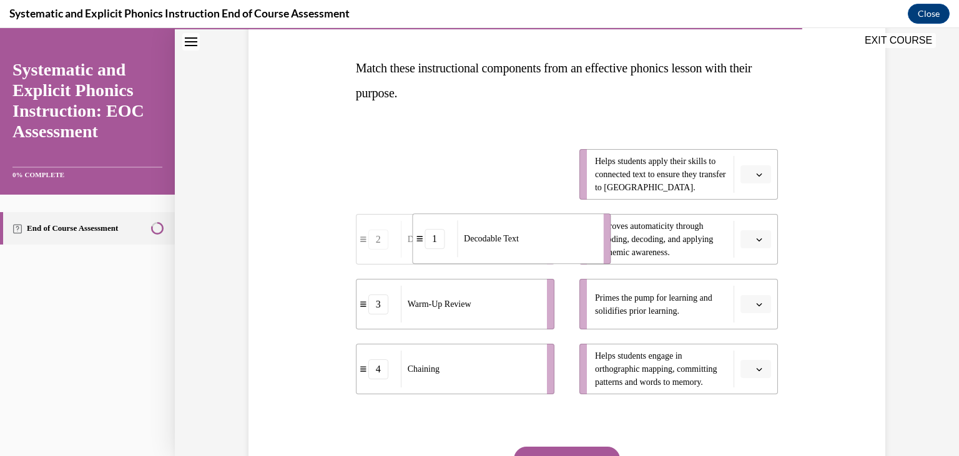
drag, startPoint x: 453, startPoint y: 177, endPoint x: 534, endPoint y: 271, distance: 124.0
click at [534, 271] on ul "1 Decodable Text 2 Dictation 3 Warm-Up Review 4 Chaining" at bounding box center [461, 271] width 211 height 245
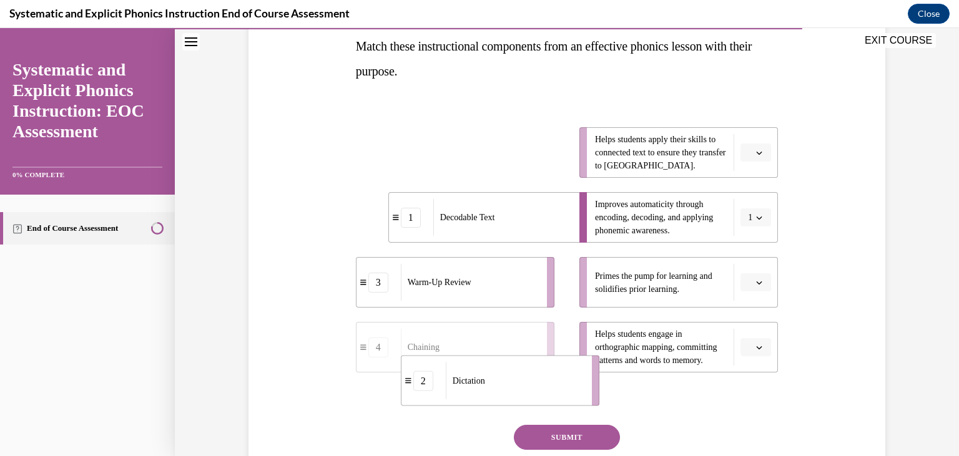
scroll to position [208, 0]
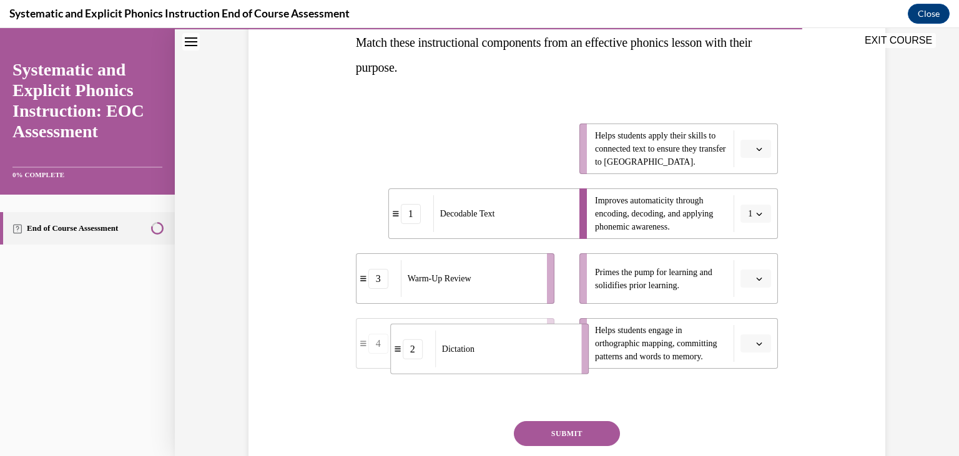
drag, startPoint x: 466, startPoint y: 170, endPoint x: 505, endPoint y: 364, distance: 198.0
click at [505, 364] on ul "2 Dictation 1 Decodable Text 3 Warm-Up Review 4 Chaining" at bounding box center [461, 246] width 211 height 245
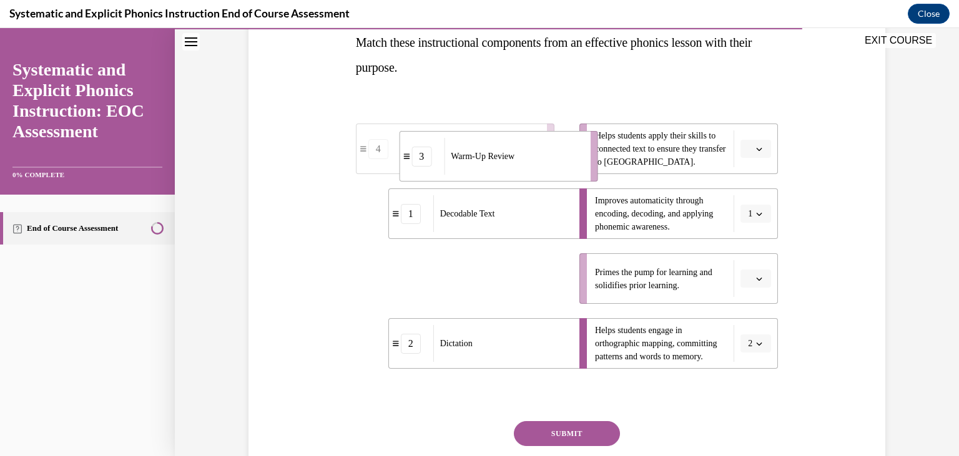
drag, startPoint x: 466, startPoint y: 282, endPoint x: 510, endPoint y: 154, distance: 135.9
click at [510, 154] on span "Warm-Up Review" at bounding box center [483, 156] width 64 height 13
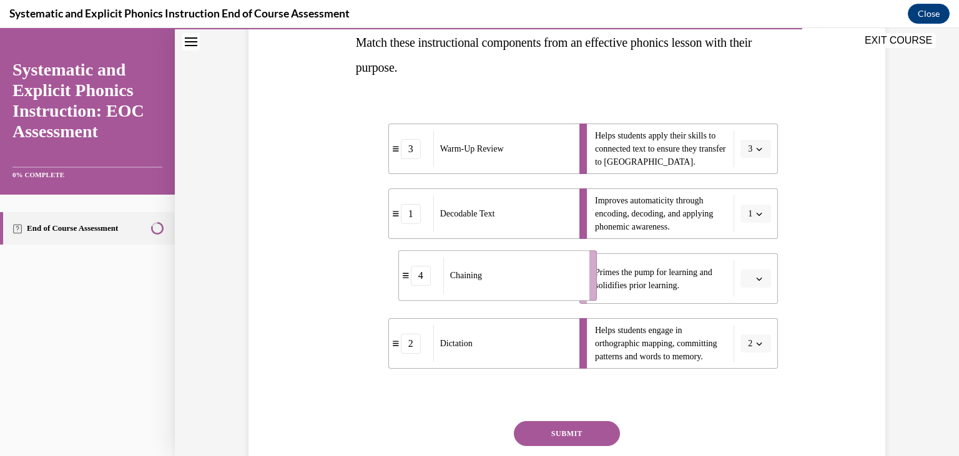
drag, startPoint x: 456, startPoint y: 284, endPoint x: 506, endPoint y: 279, distance: 50.1
click at [506, 279] on div "Chaining" at bounding box center [512, 275] width 138 height 37
click at [568, 433] on button "SUBMIT" at bounding box center [567, 434] width 106 height 25
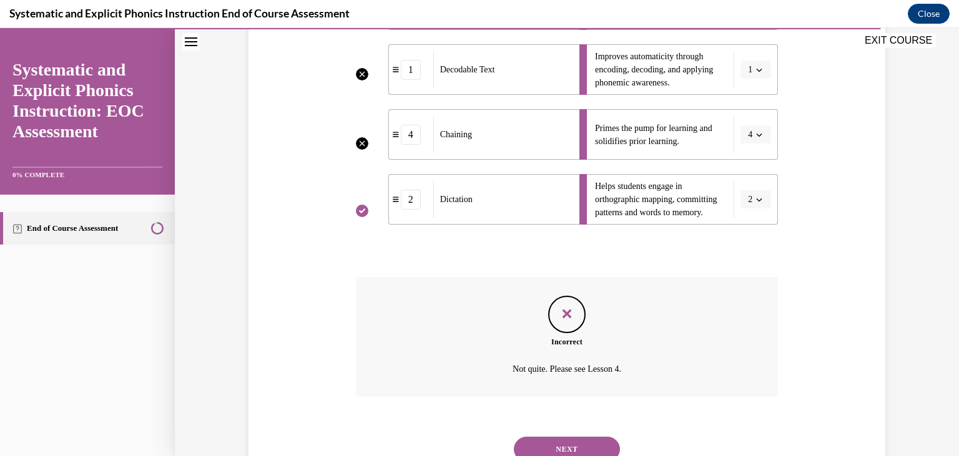
scroll to position [371, 0]
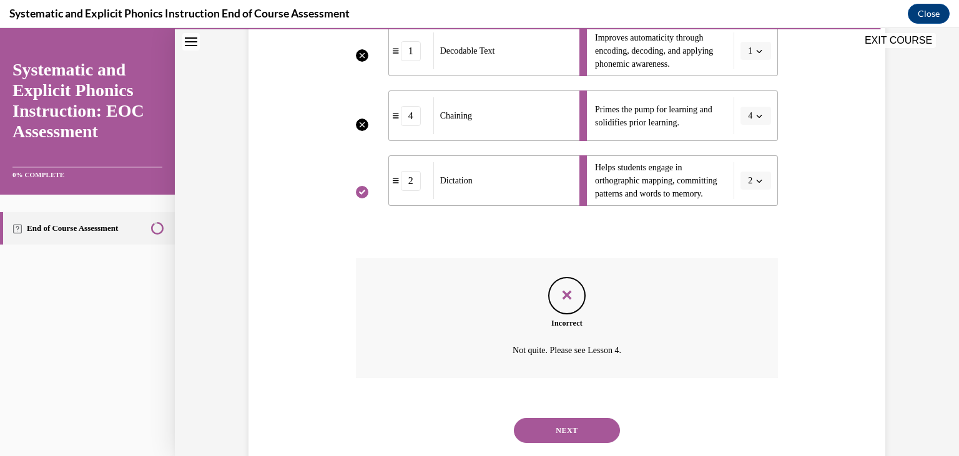
click at [599, 418] on button "NEXT" at bounding box center [567, 430] width 106 height 25
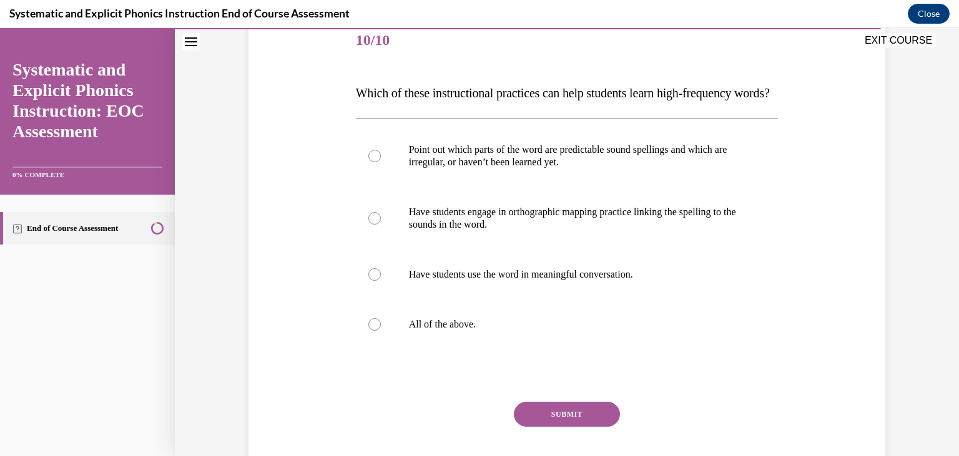
scroll to position [159, 0]
drag, startPoint x: 353, startPoint y: 89, endPoint x: 501, endPoint y: 345, distance: 296.0
click at [501, 345] on div "Question 10/10 Which of these instructional practices can help students learn h…" at bounding box center [567, 249] width 429 height 507
copy div "All of the above."
click at [329, 212] on div "Question 10/10 Which of these instructional practices can help students learn h…" at bounding box center [566, 241] width 643 height 526
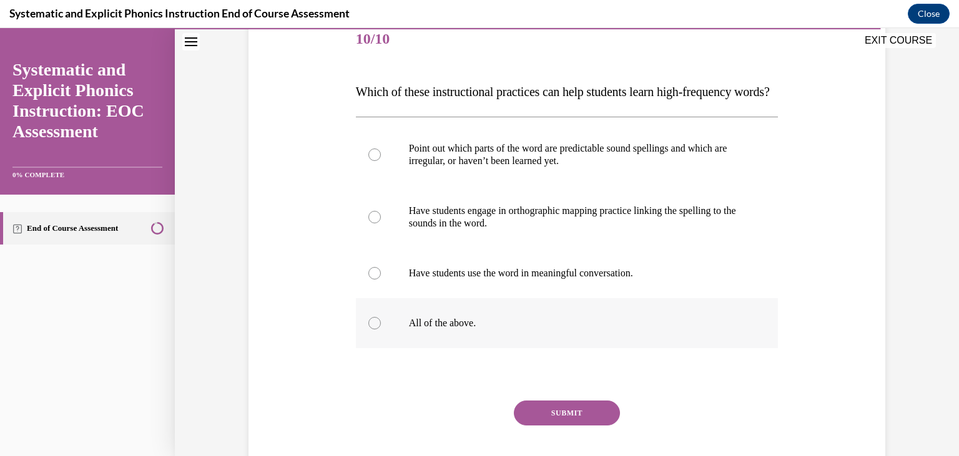
click at [376, 330] on div at bounding box center [374, 323] width 12 height 12
click at [555, 426] on button "SUBMIT" at bounding box center [567, 413] width 106 height 25
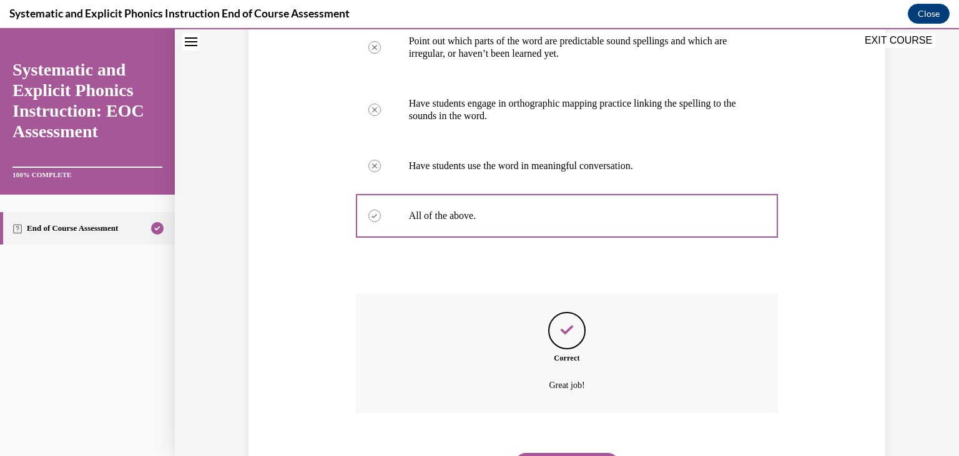
scroll to position [323, 0]
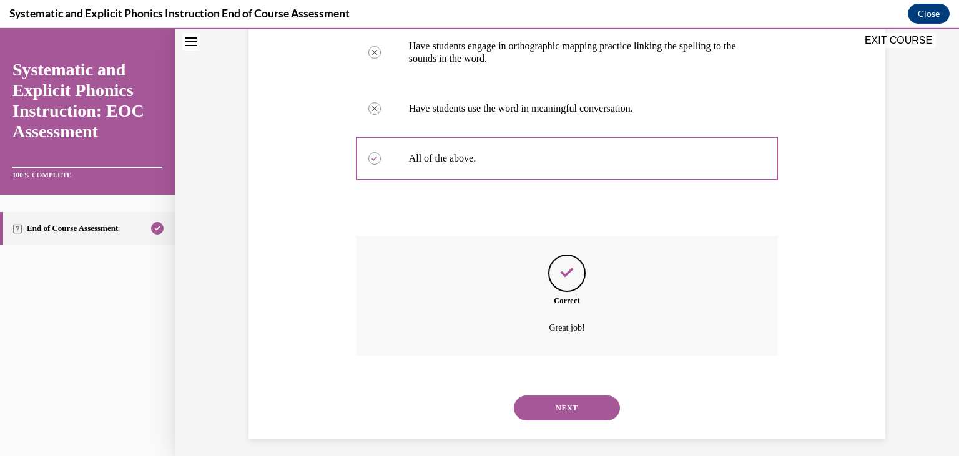
click at [586, 421] on button "NEXT" at bounding box center [567, 408] width 106 height 25
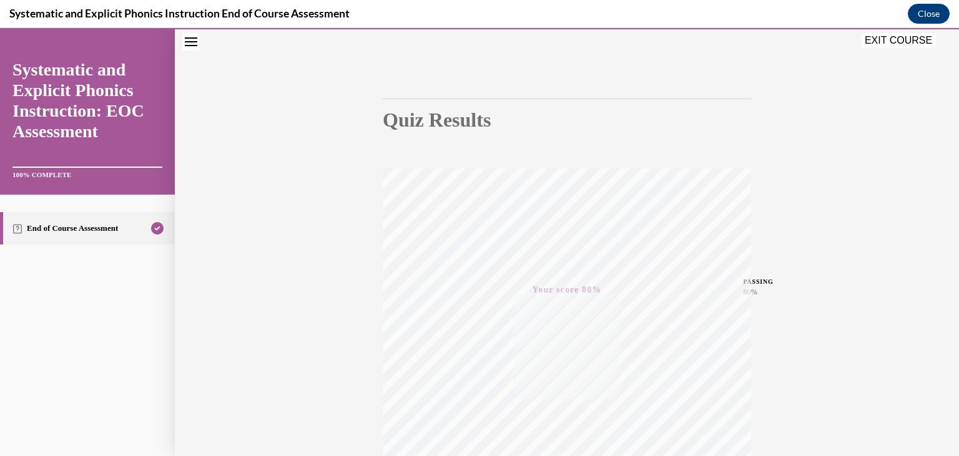
scroll to position [211, 0]
click at [876, 44] on button "EXIT COURSE" at bounding box center [898, 40] width 75 height 15
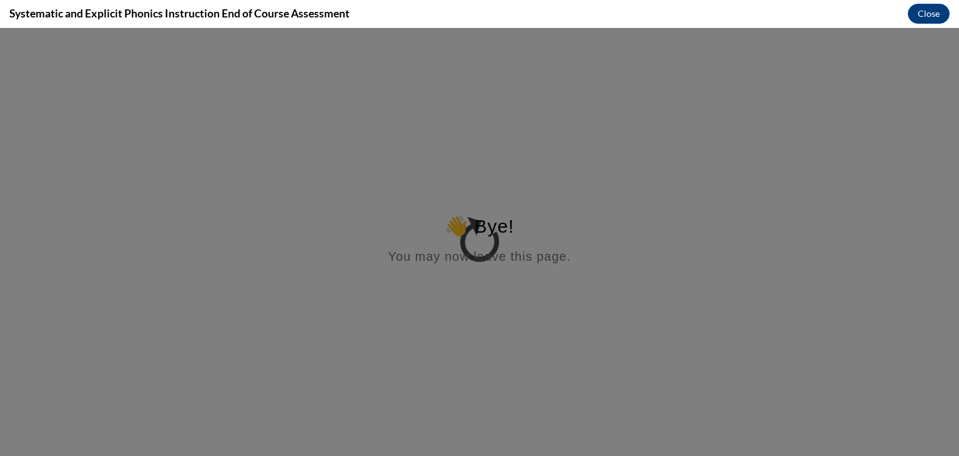
scroll to position [0, 0]
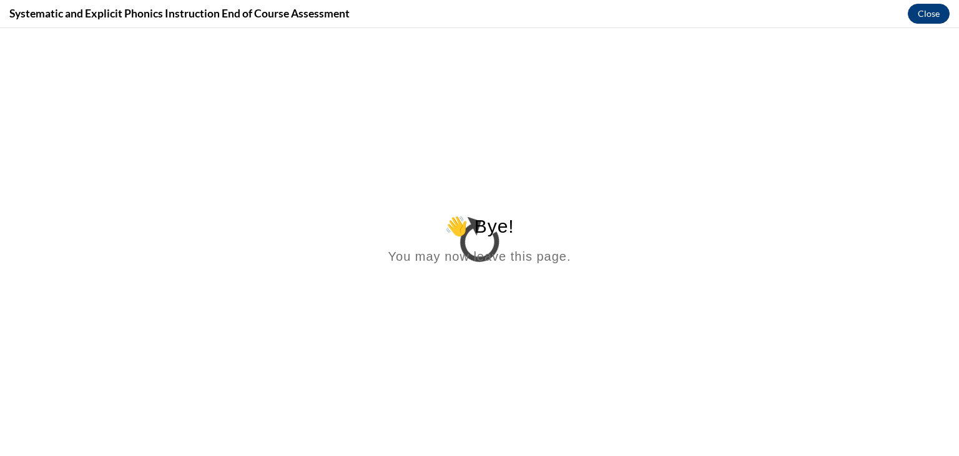
click at [928, 14] on button "Close" at bounding box center [929, 14] width 42 height 20
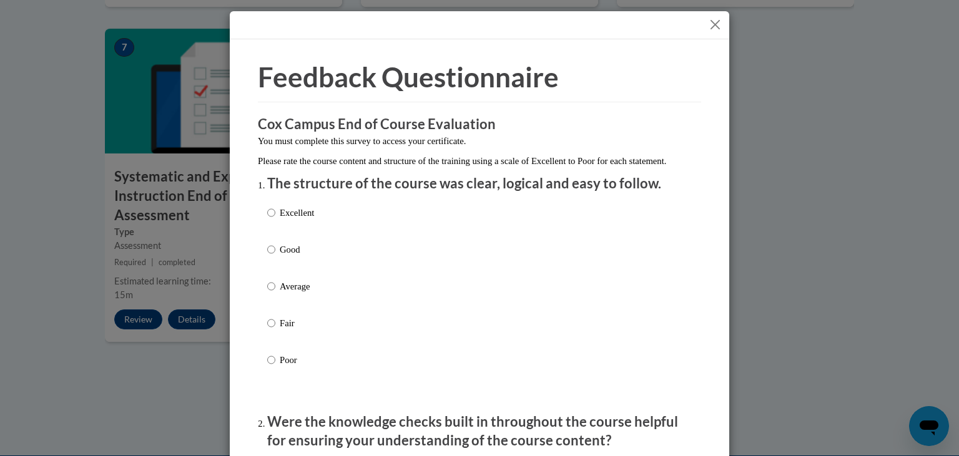
click at [287, 220] on p "Excellent" at bounding box center [297, 213] width 34 height 14
click at [275, 220] on input "Excellent" at bounding box center [271, 213] width 8 height 14
radio input "true"
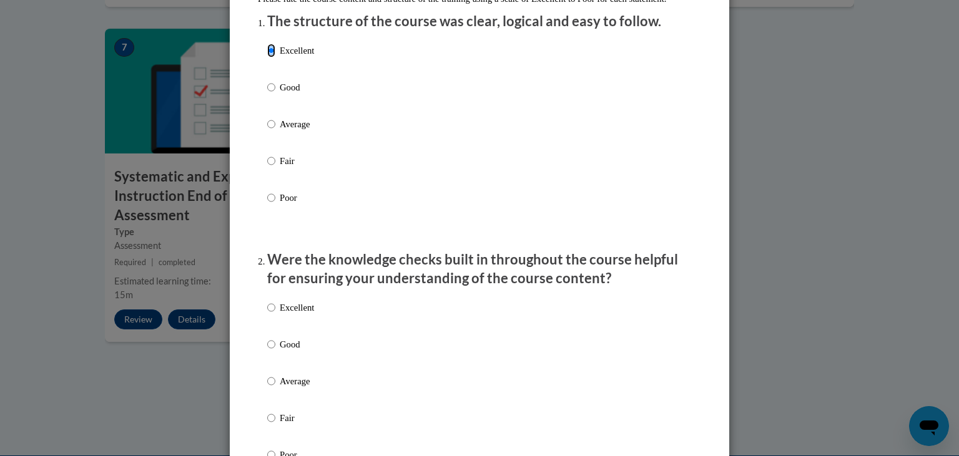
scroll to position [182, 0]
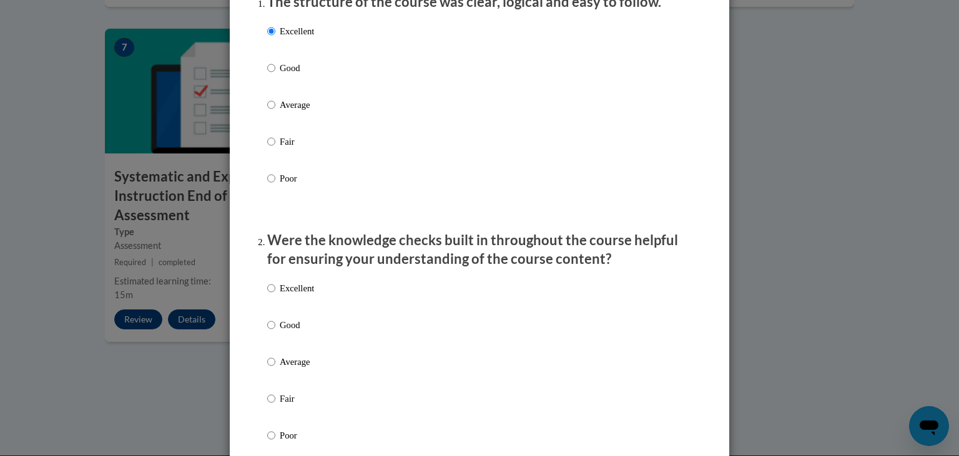
click at [276, 309] on label "Excellent" at bounding box center [290, 299] width 47 height 34
click at [275, 295] on input "Excellent" at bounding box center [271, 289] width 8 height 14
radio input "true"
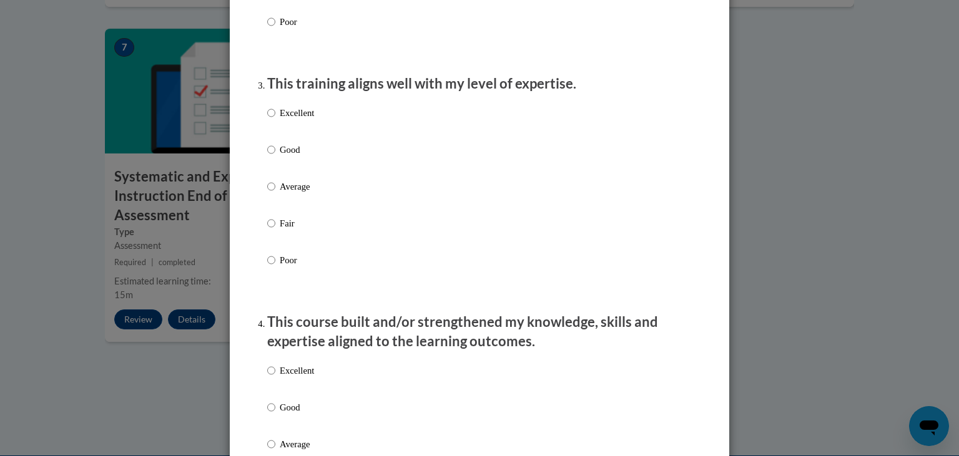
scroll to position [599, 0]
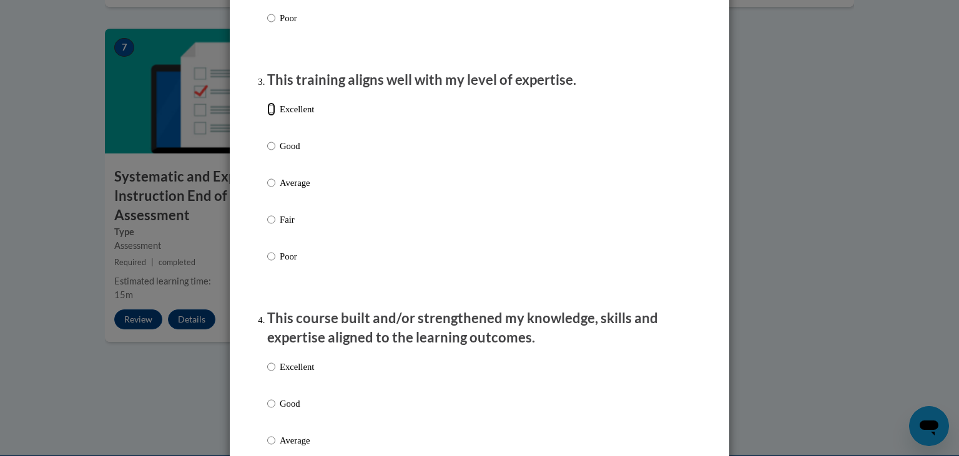
click at [271, 116] on input "Excellent" at bounding box center [271, 109] width 8 height 14
radio input "true"
click at [274, 388] on label "Excellent" at bounding box center [290, 377] width 47 height 34
click at [274, 374] on input "Excellent" at bounding box center [271, 367] width 8 height 14
radio input "true"
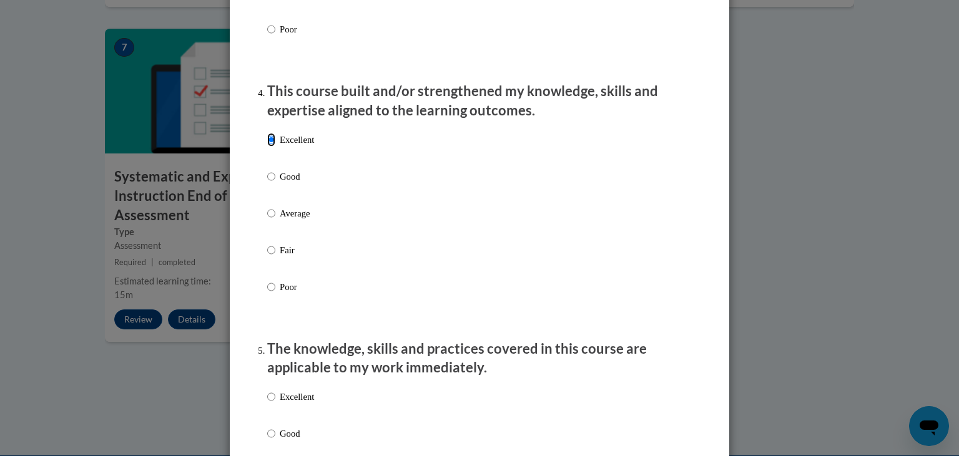
scroll to position [836, 0]
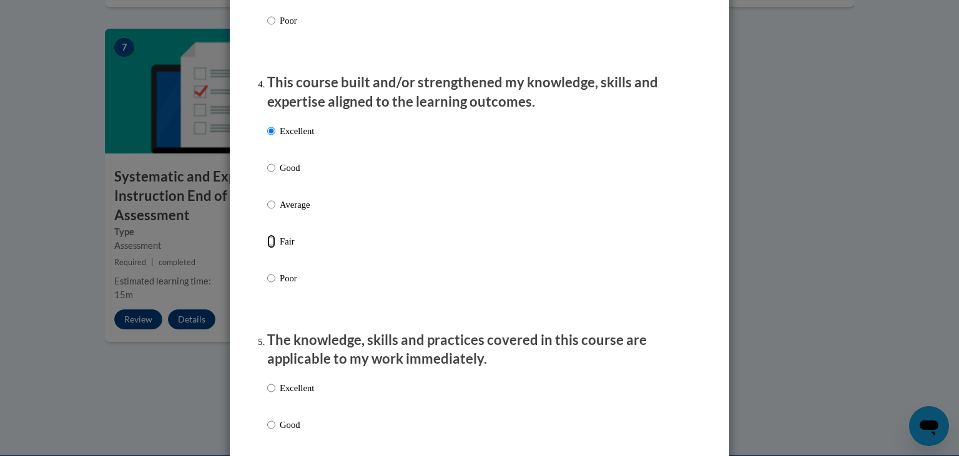
click at [271, 249] on input "Fair" at bounding box center [271, 242] width 8 height 14
radio input "true"
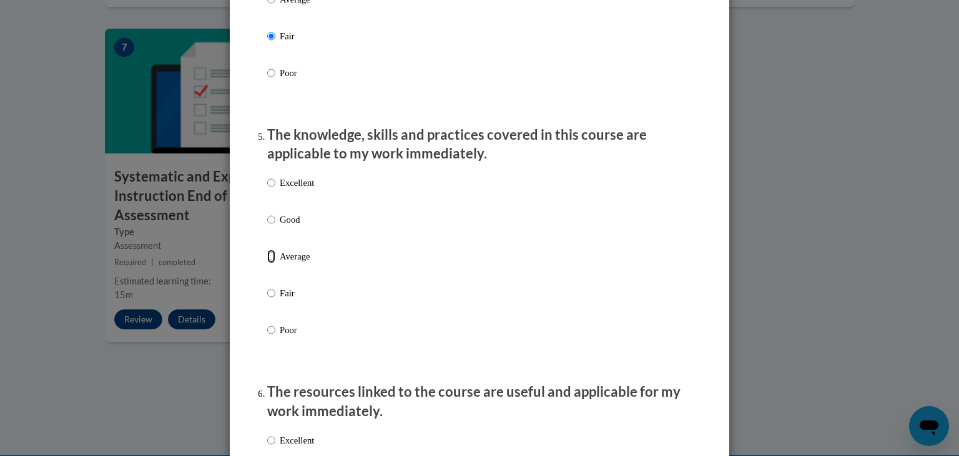
click at [274, 264] on input "Average" at bounding box center [271, 257] width 8 height 14
radio input "true"
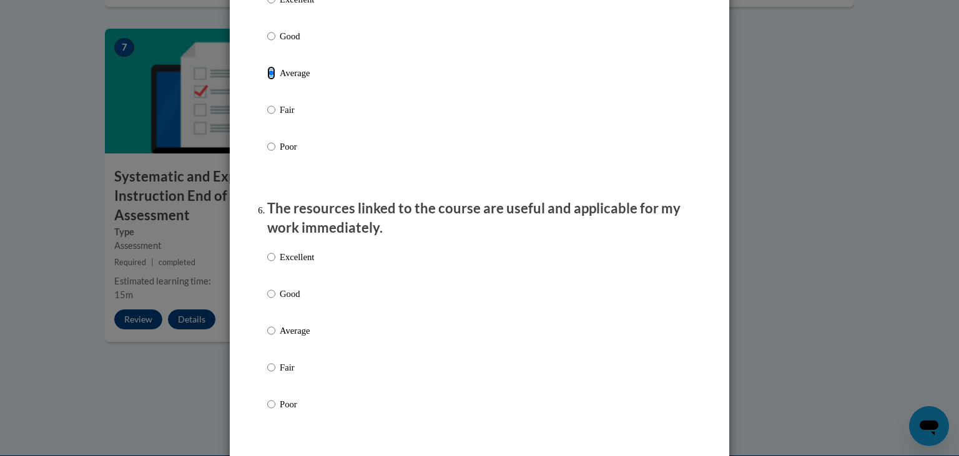
scroll to position [1286, 0]
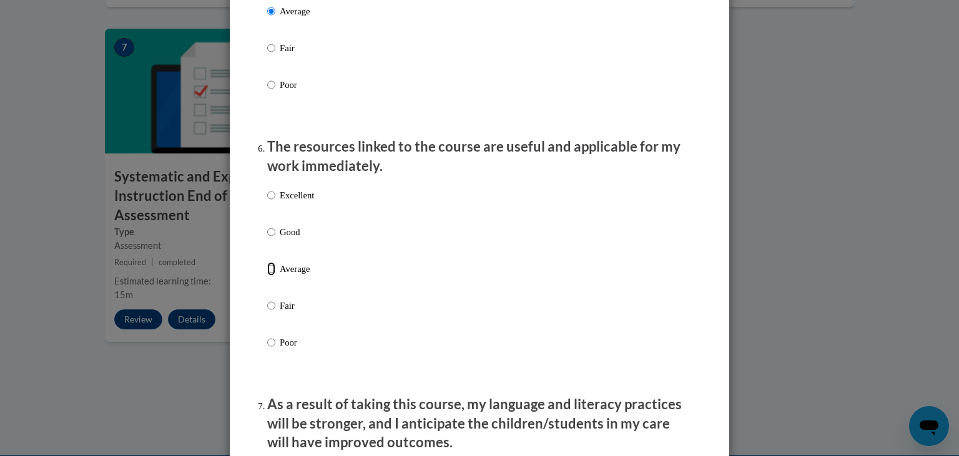
click at [274, 276] on input "Average" at bounding box center [271, 269] width 8 height 14
radio input "true"
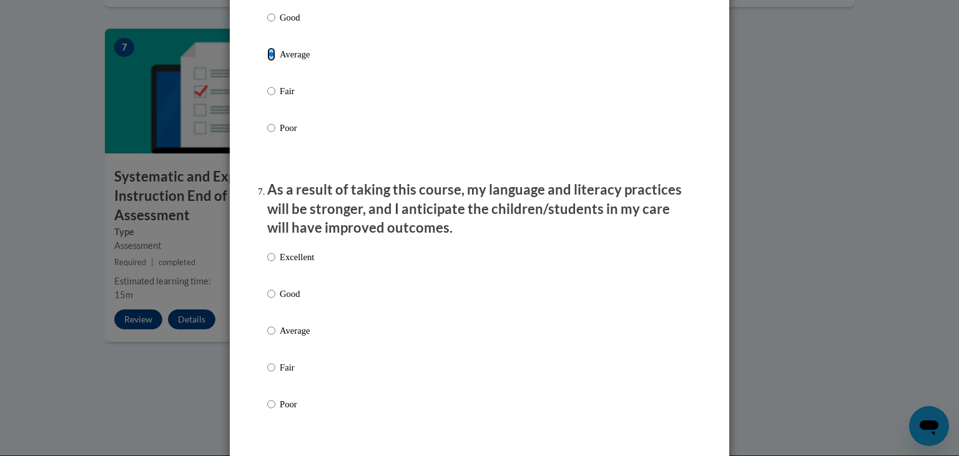
scroll to position [1527, 0]
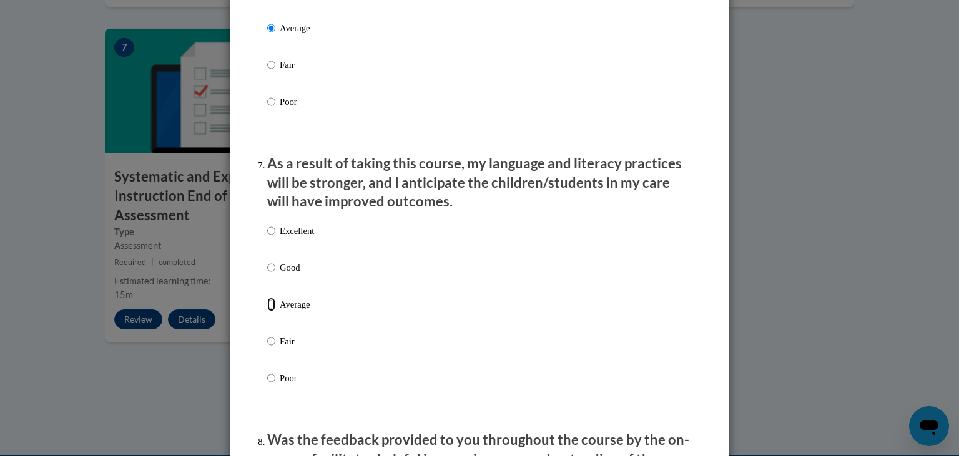
click at [275, 312] on input "Average" at bounding box center [271, 305] width 8 height 14
radio input "true"
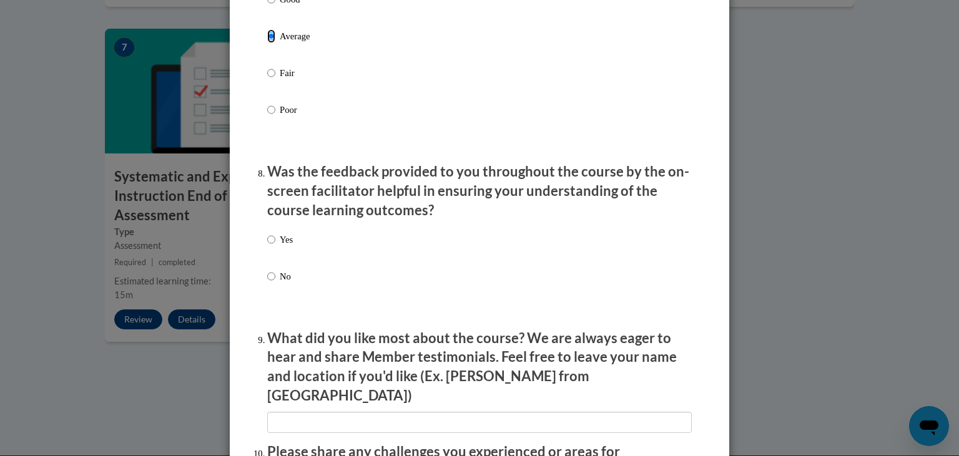
scroll to position [1820, 0]
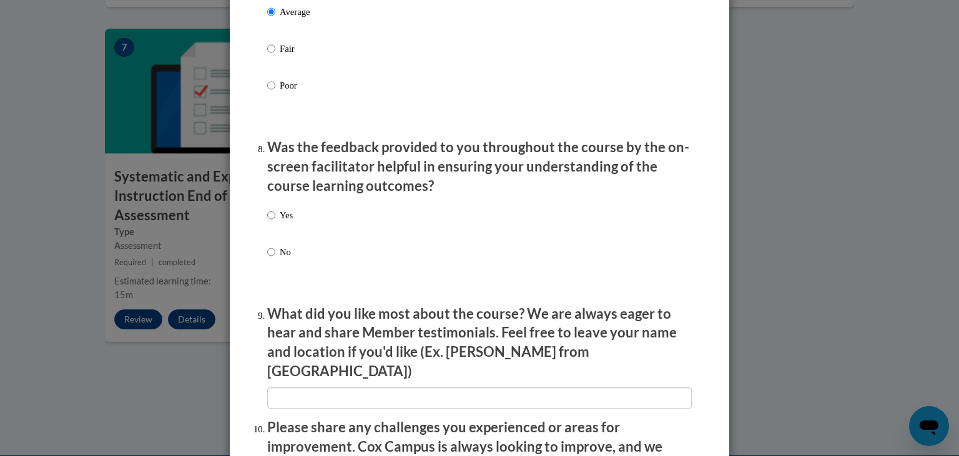
click at [271, 274] on label "No" at bounding box center [280, 262] width 26 height 34
click at [271, 259] on input "No" at bounding box center [271, 252] width 8 height 14
radio input "true"
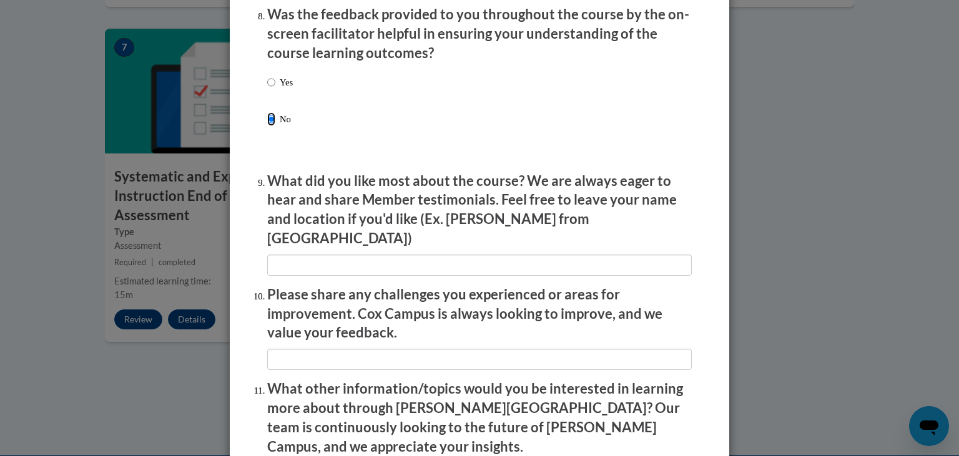
scroll to position [1954, 0]
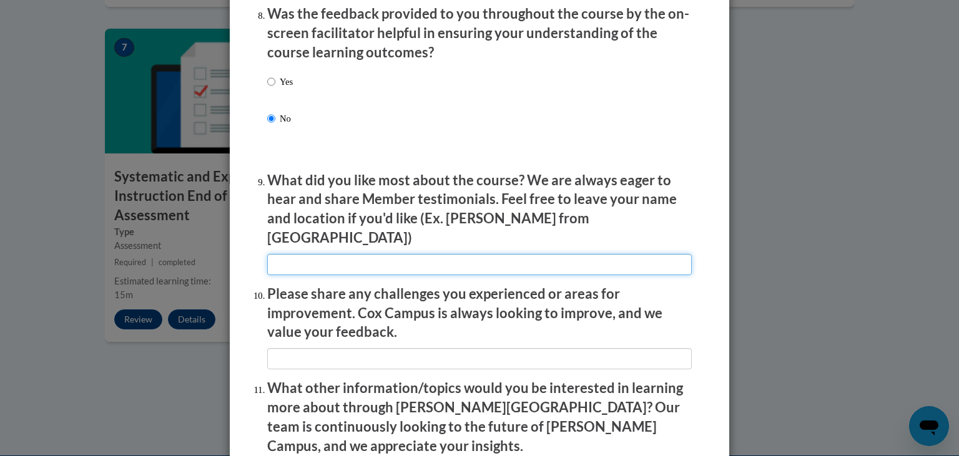
click at [413, 264] on input "textbox" at bounding box center [479, 264] width 425 height 21
type input "good"
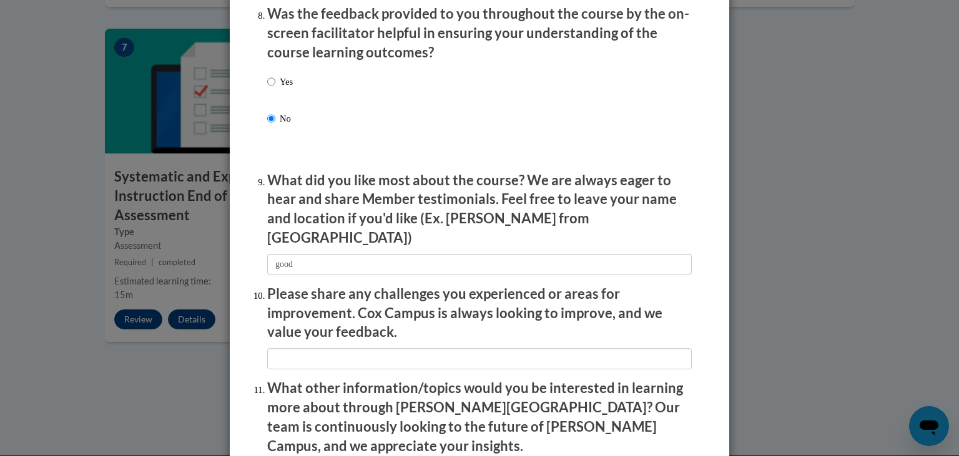
click at [424, 337] on li "Please share any challenges you experienced or areas for improvement. Cox Campu…" at bounding box center [479, 327] width 425 height 85
click at [433, 348] on input "textbox" at bounding box center [479, 358] width 425 height 21
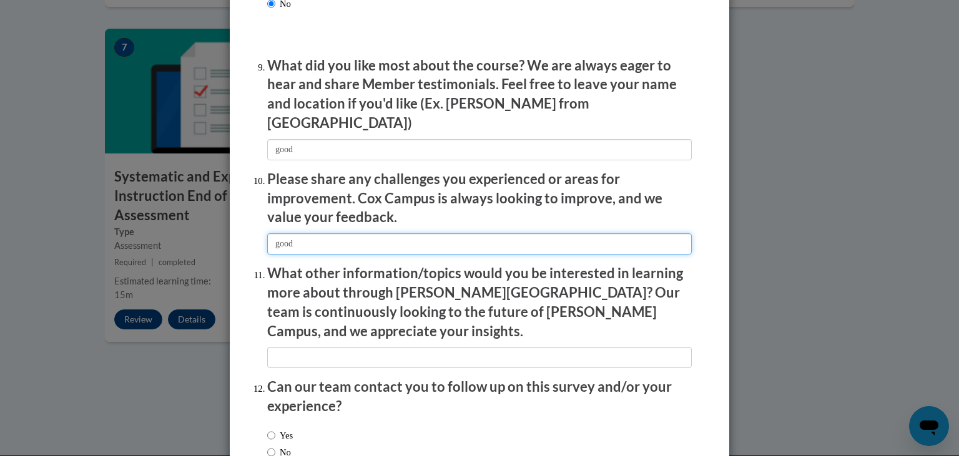
scroll to position [2141, 0]
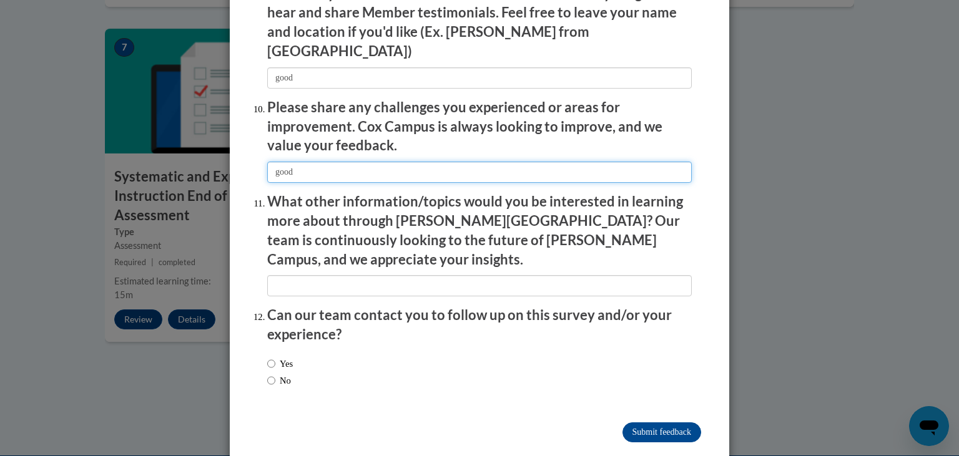
type input "good"
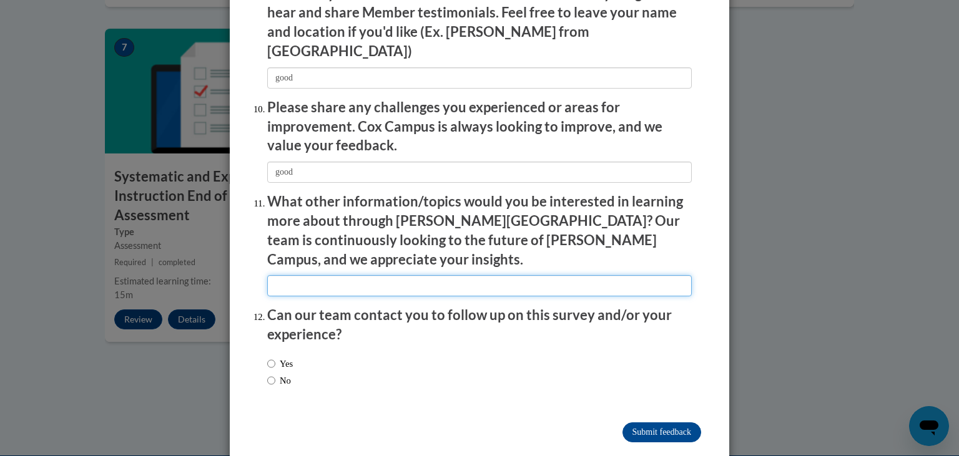
click at [398, 275] on input "textbox" at bounding box center [479, 285] width 425 height 21
type input "good"
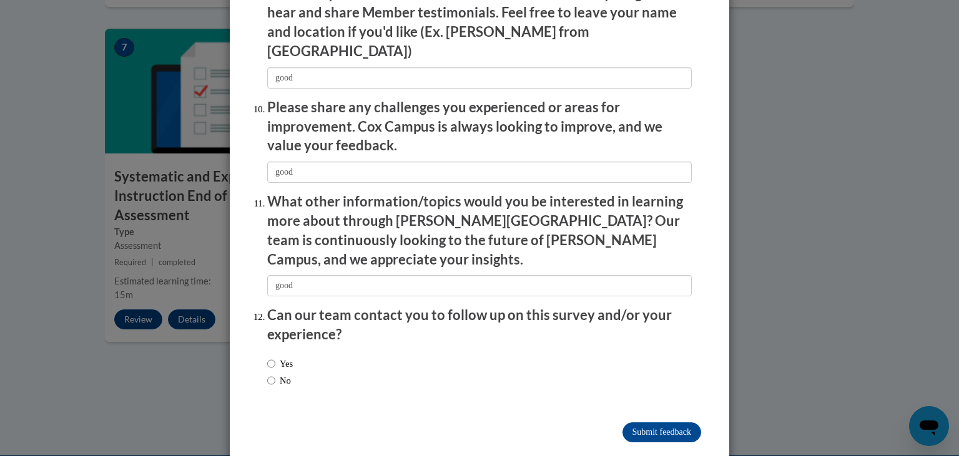
click at [279, 374] on label "No" at bounding box center [279, 381] width 24 height 14
click at [275, 374] on input "No" at bounding box center [271, 381] width 8 height 14
radio input "true"
click at [672, 423] on input "Submit feedback" at bounding box center [662, 433] width 79 height 20
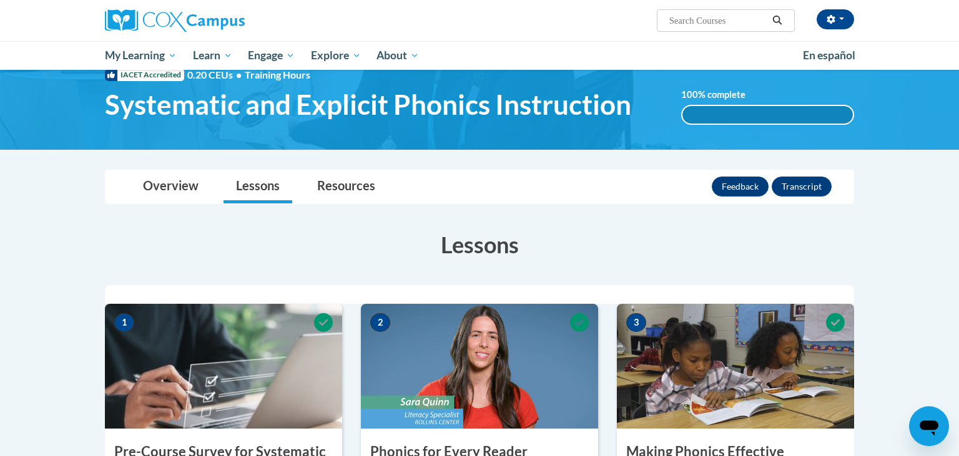
scroll to position [37, 0]
